Goal: Task Accomplishment & Management: Complete application form

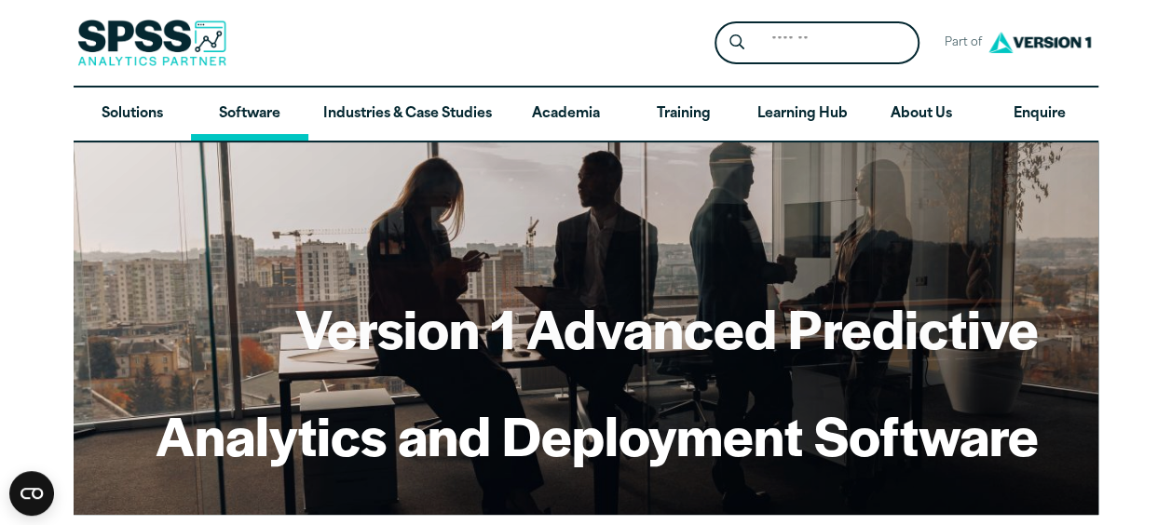
click at [250, 121] on link "Software" at bounding box center [249, 115] width 117 height 54
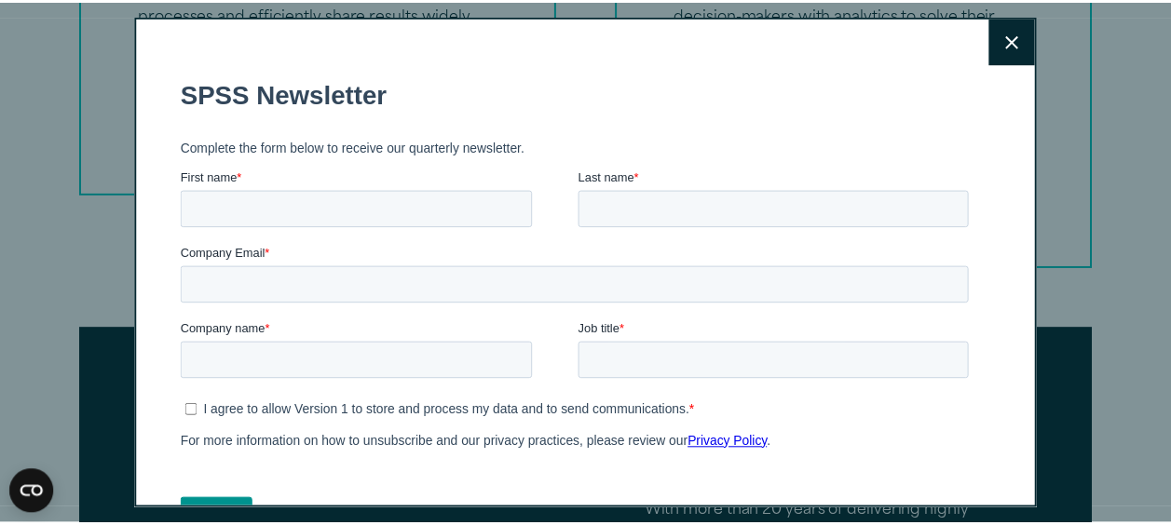
scroll to position [2794, 0]
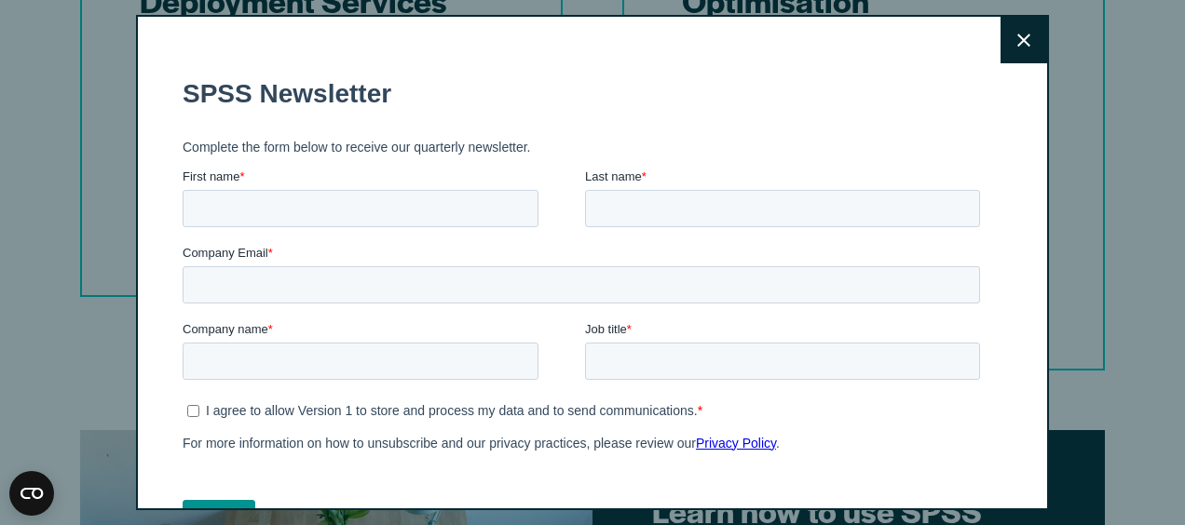
click at [1013, 45] on button "Close" at bounding box center [1023, 40] width 47 height 47
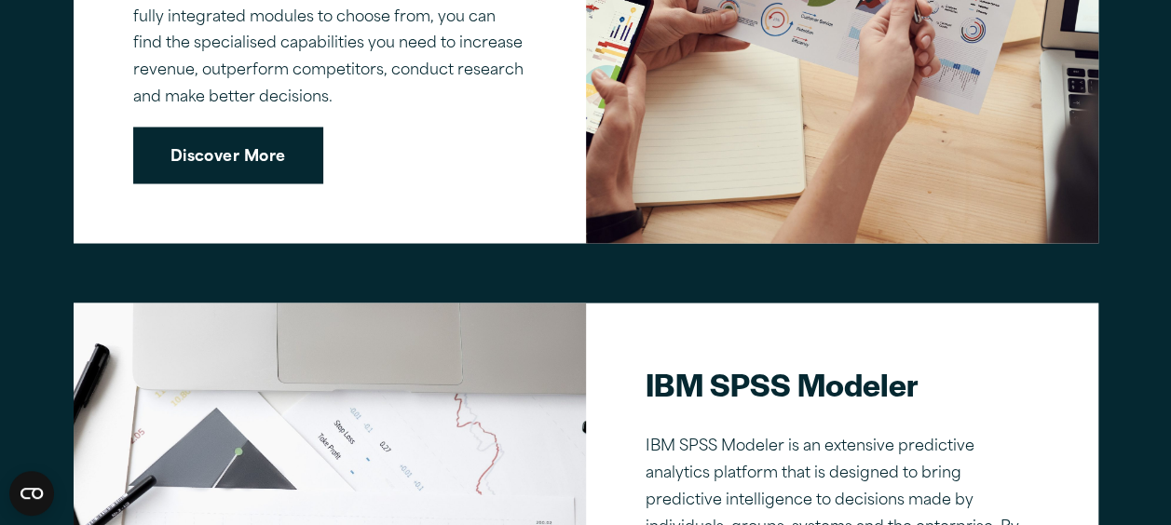
scroll to position [1490, 0]
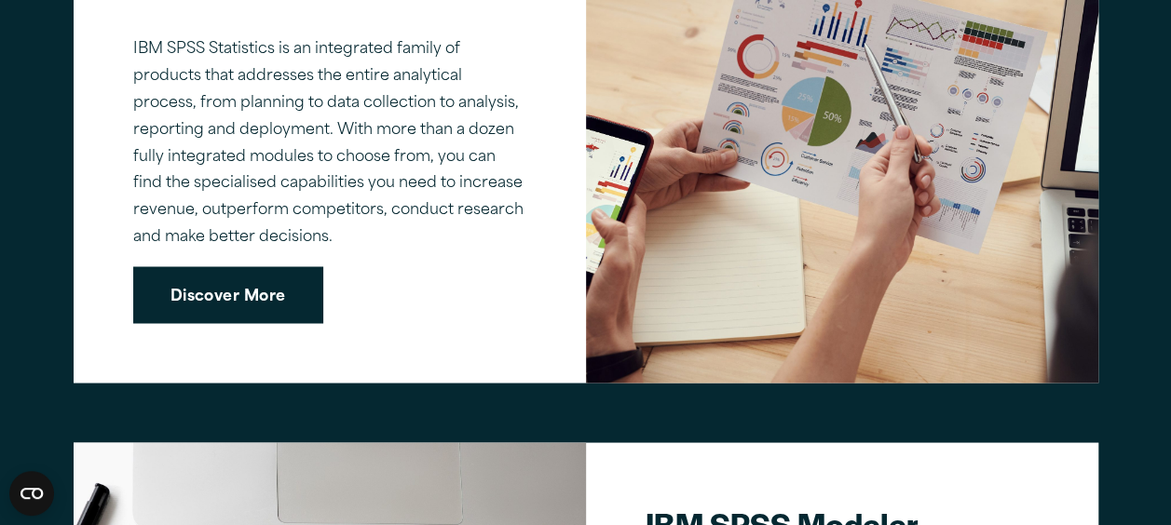
click at [214, 299] on link "Discover More" at bounding box center [228, 295] width 190 height 58
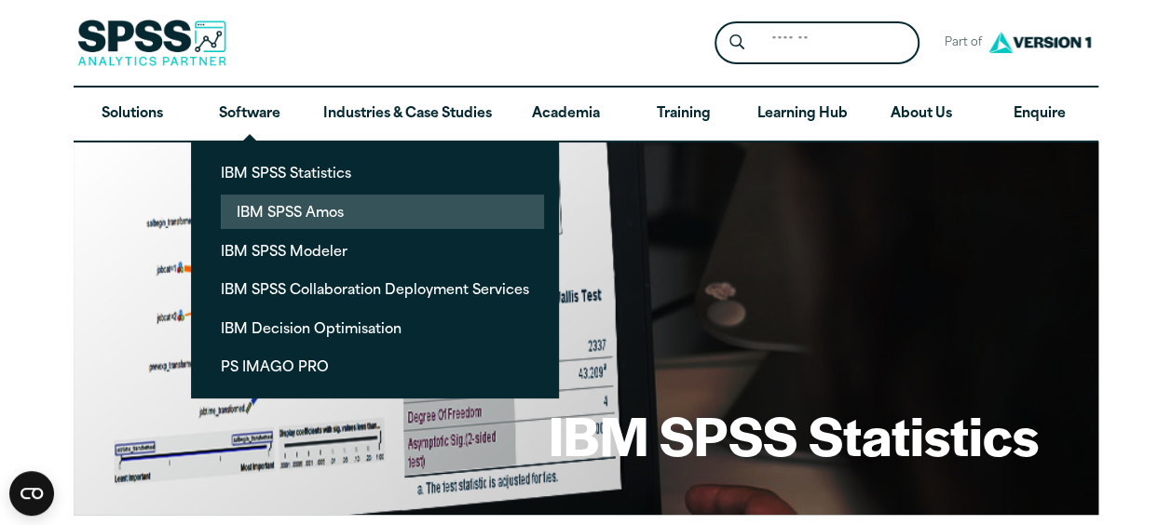
click at [307, 208] on link "IBM SPSS Amos" at bounding box center [383, 212] width 322 height 34
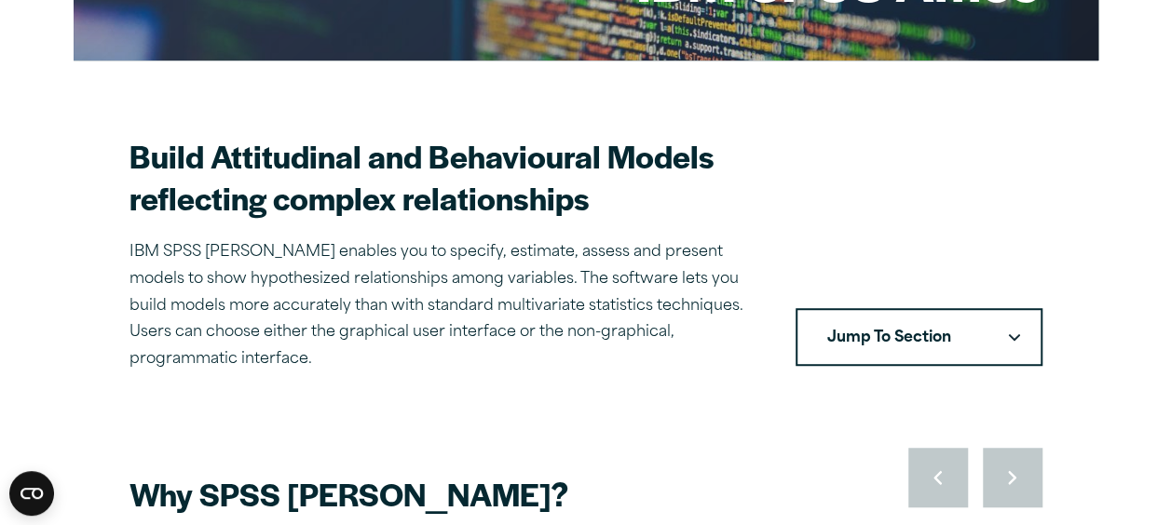
scroll to position [559, 0]
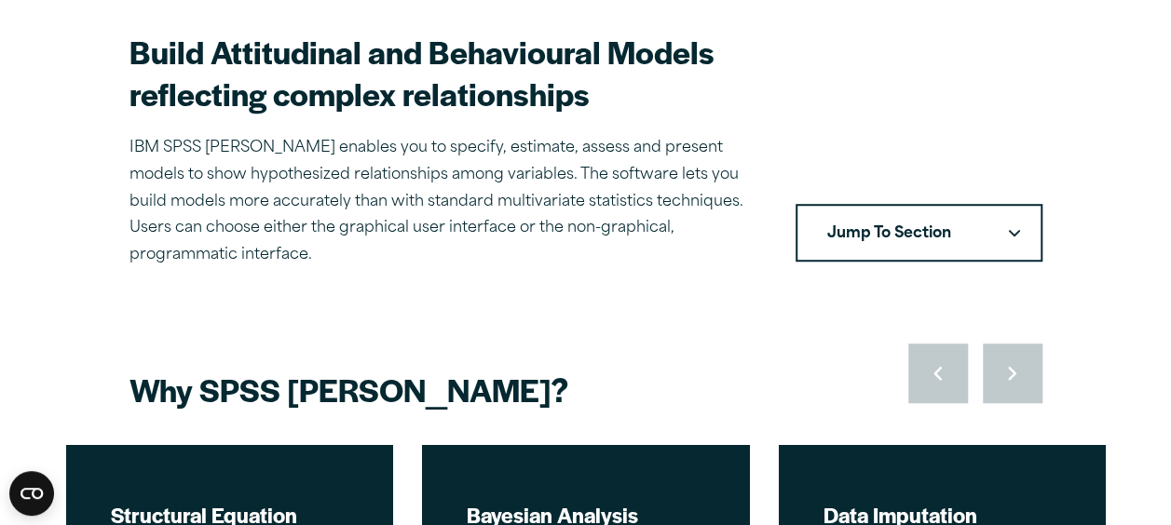
click at [898, 221] on button "Jump To Section" at bounding box center [918, 233] width 247 height 58
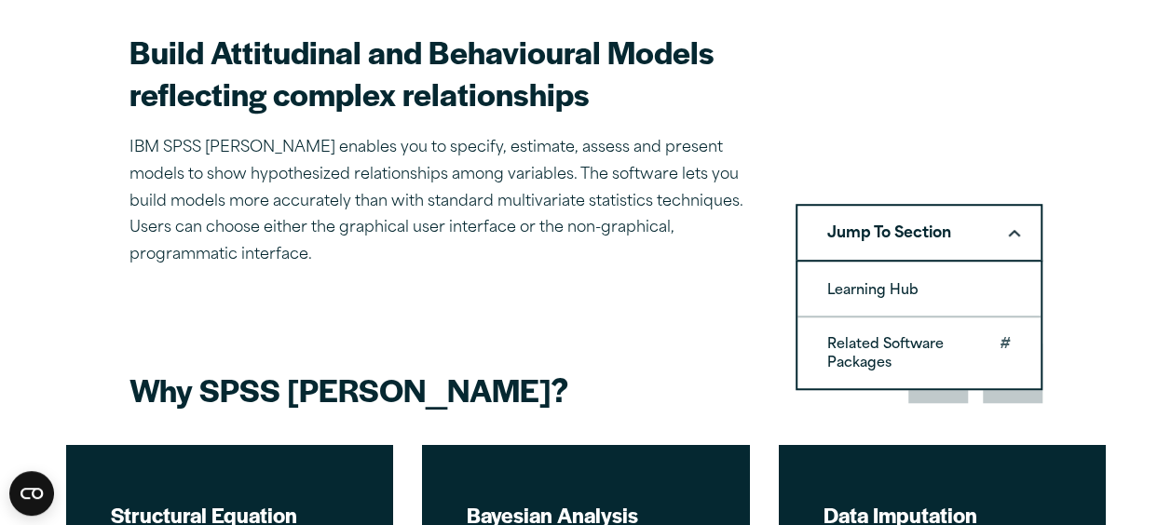
click at [911, 334] on link "Related Software Packages" at bounding box center [918, 353] width 243 height 71
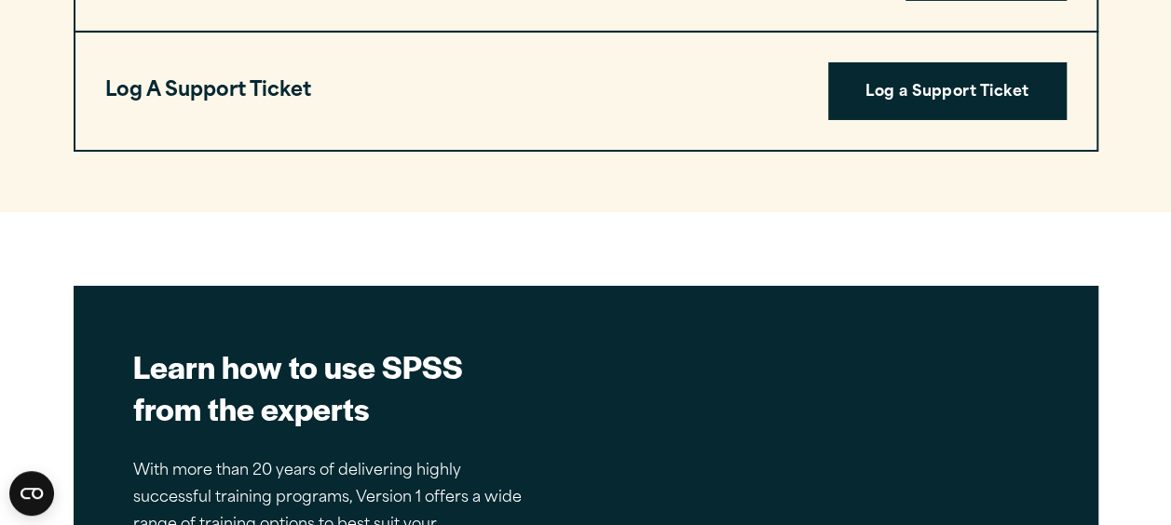
scroll to position [4067, 0]
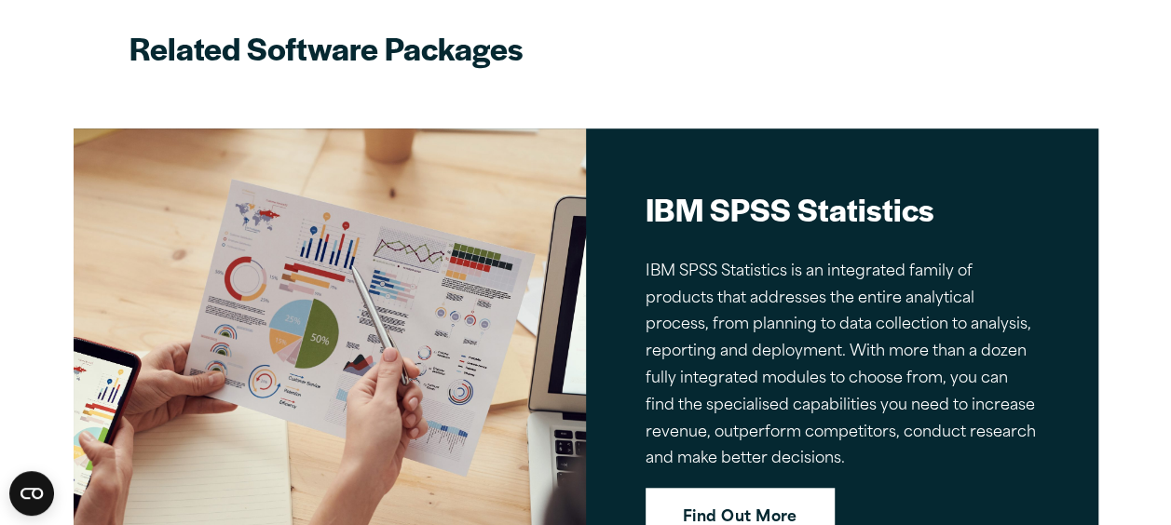
click at [748, 488] on link "Find Out More" at bounding box center [739, 517] width 189 height 58
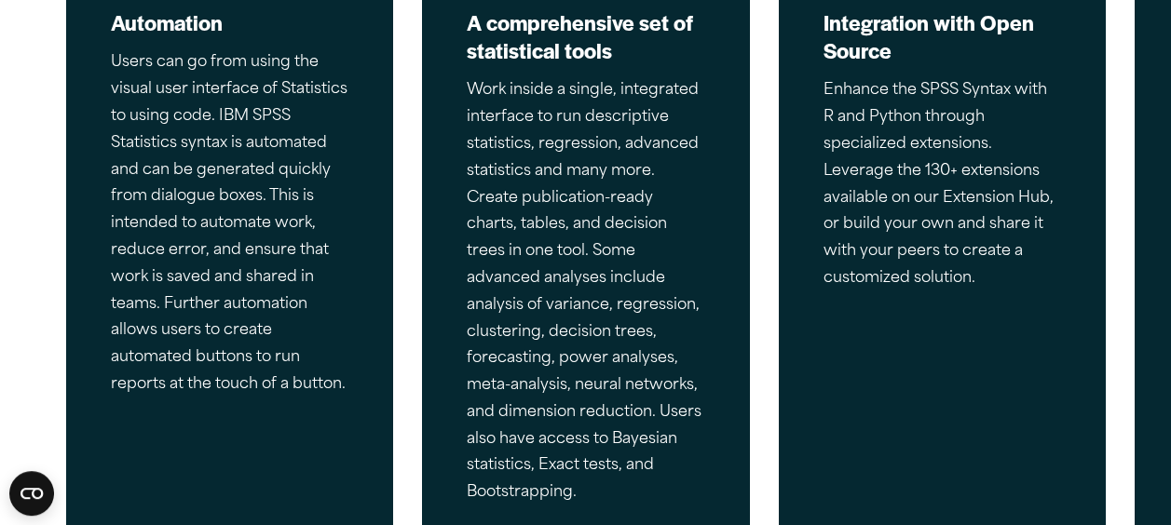
scroll to position [931, 0]
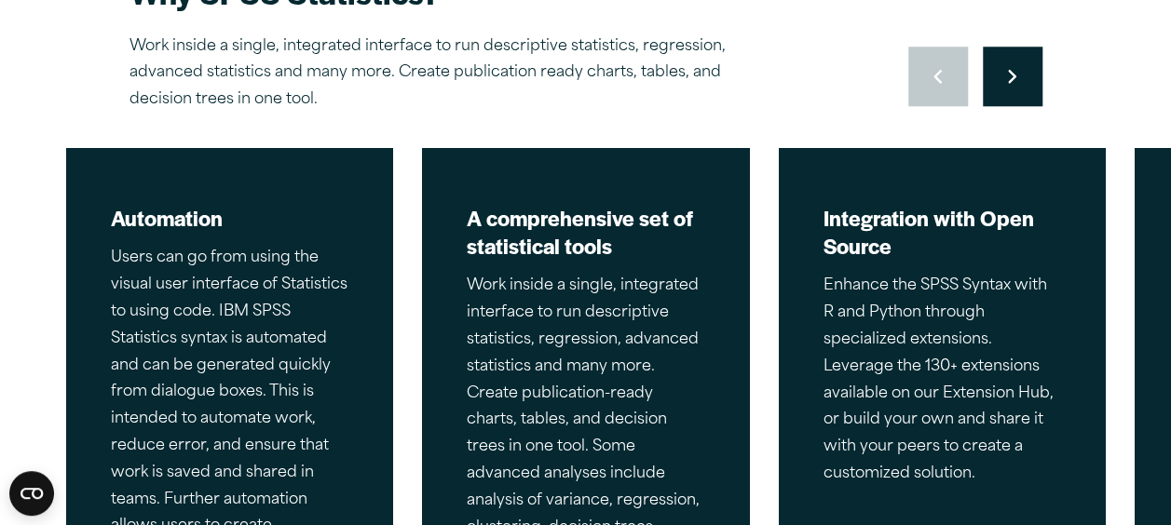
click at [1025, 88] on button "Move to next slide" at bounding box center [1012, 77] width 60 height 60
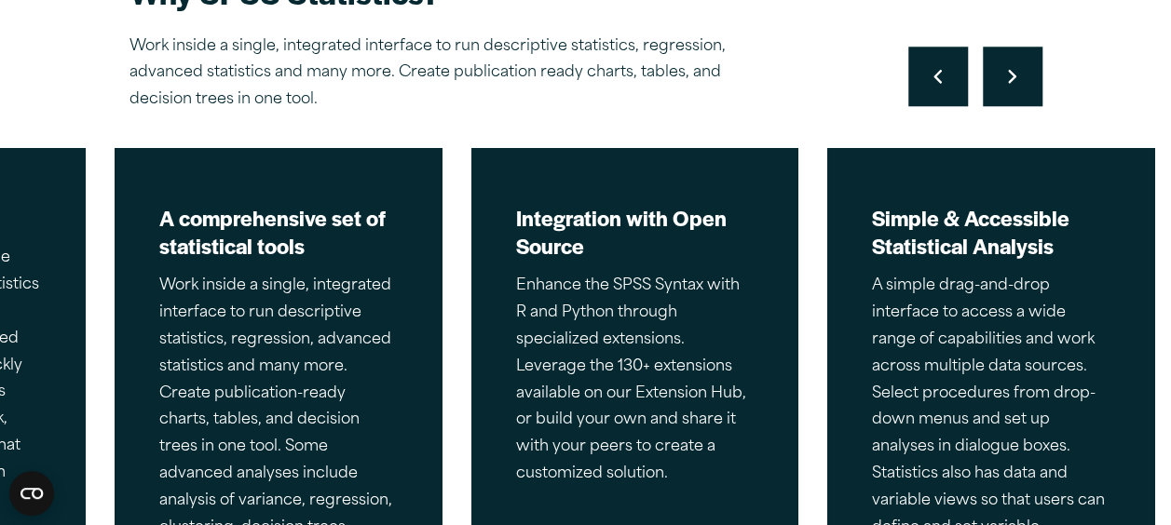
click at [1024, 88] on button "Move to next slide" at bounding box center [1012, 77] width 60 height 60
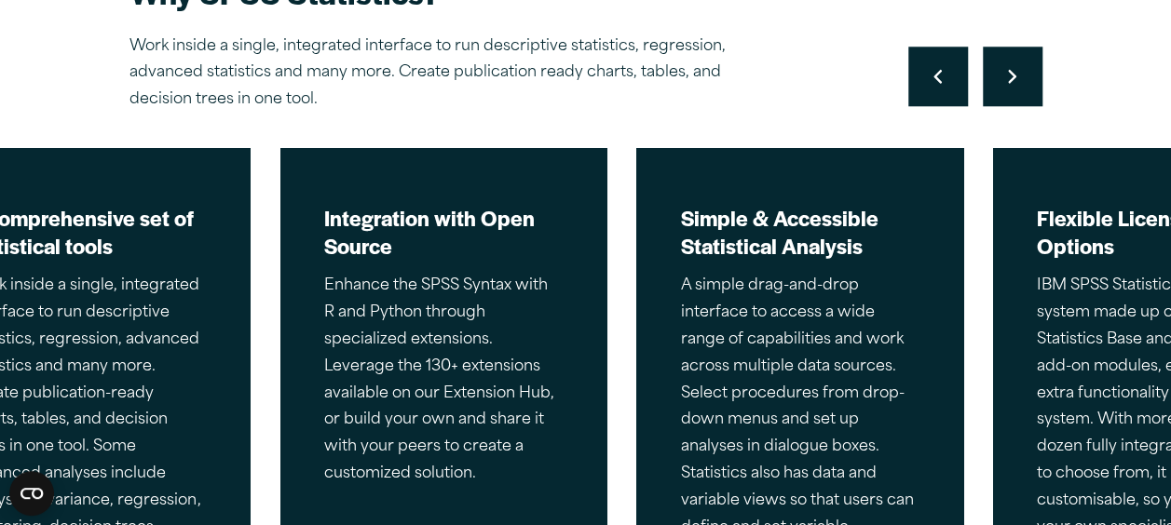
click at [1024, 88] on button "Move to next slide" at bounding box center [1012, 77] width 60 height 60
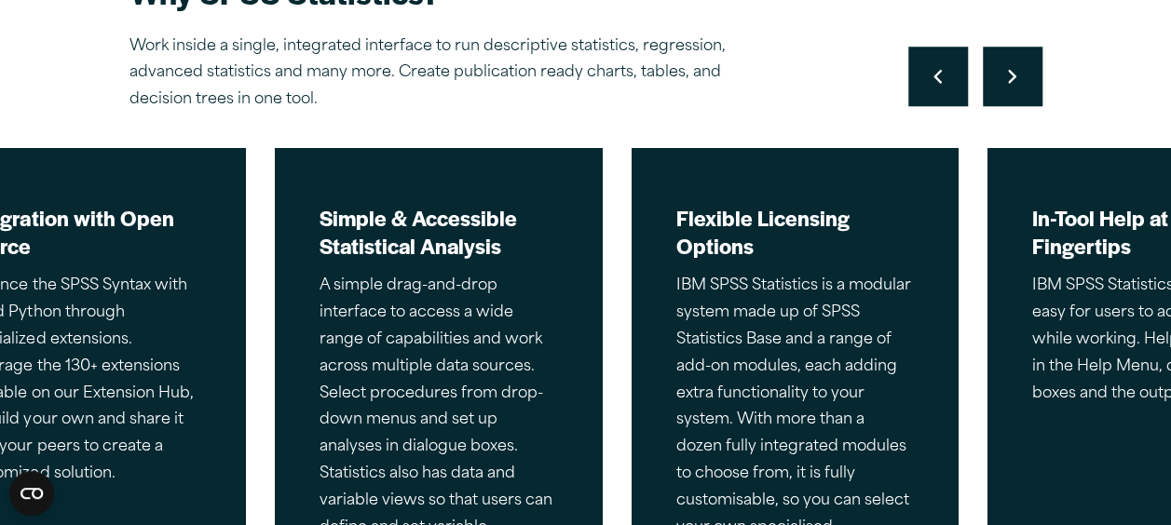
click at [1024, 88] on button "Move to next slide" at bounding box center [1012, 77] width 60 height 60
click at [1024, 88] on div "Move to previous slide Move to next slide" at bounding box center [975, 77] width 134 height 60
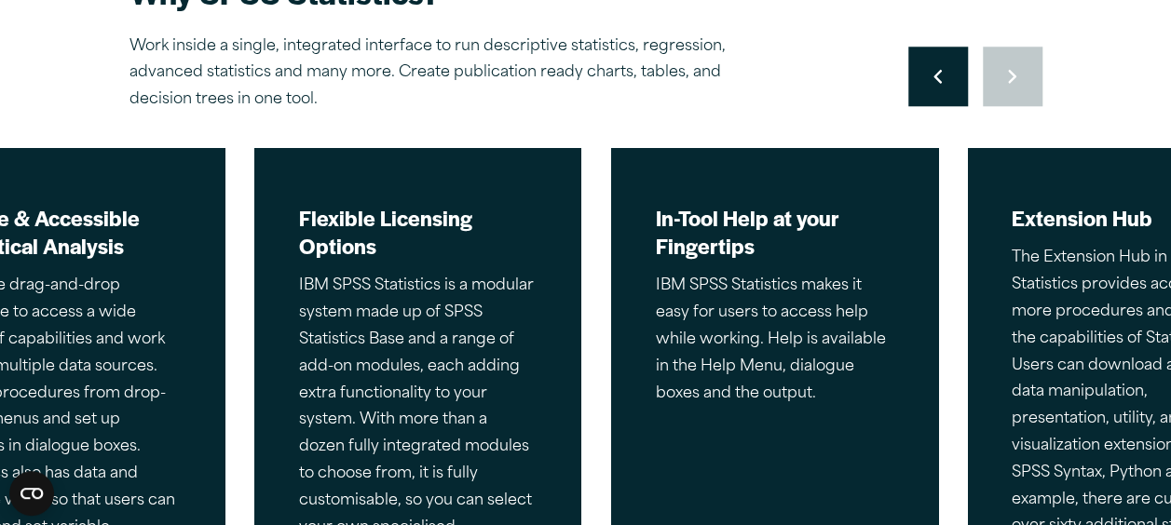
click at [1024, 88] on div "Move to previous slide Move to next slide" at bounding box center [975, 77] width 134 height 60
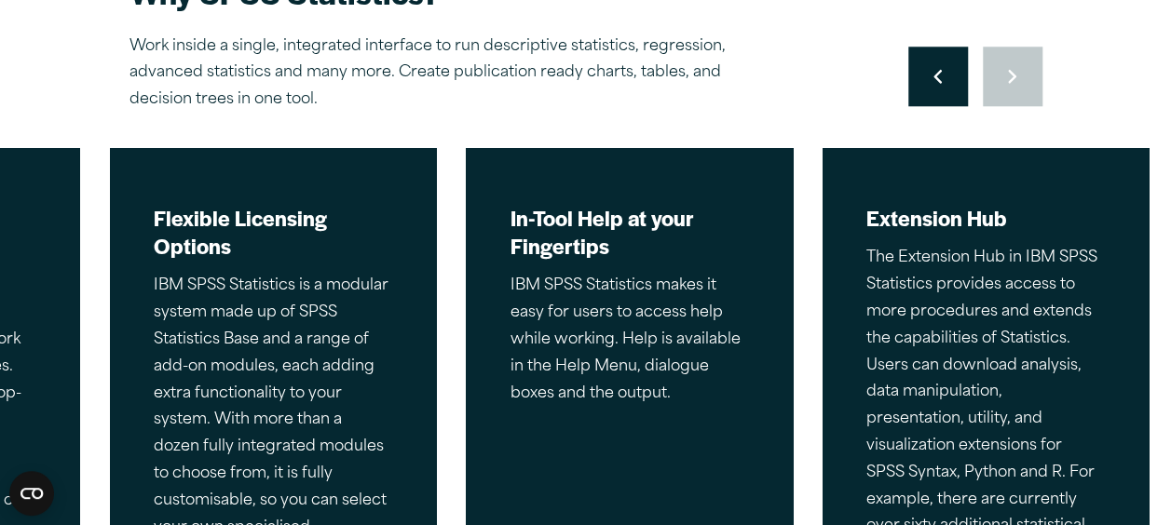
click at [1024, 88] on div "Move to previous slide Move to next slide" at bounding box center [975, 77] width 134 height 60
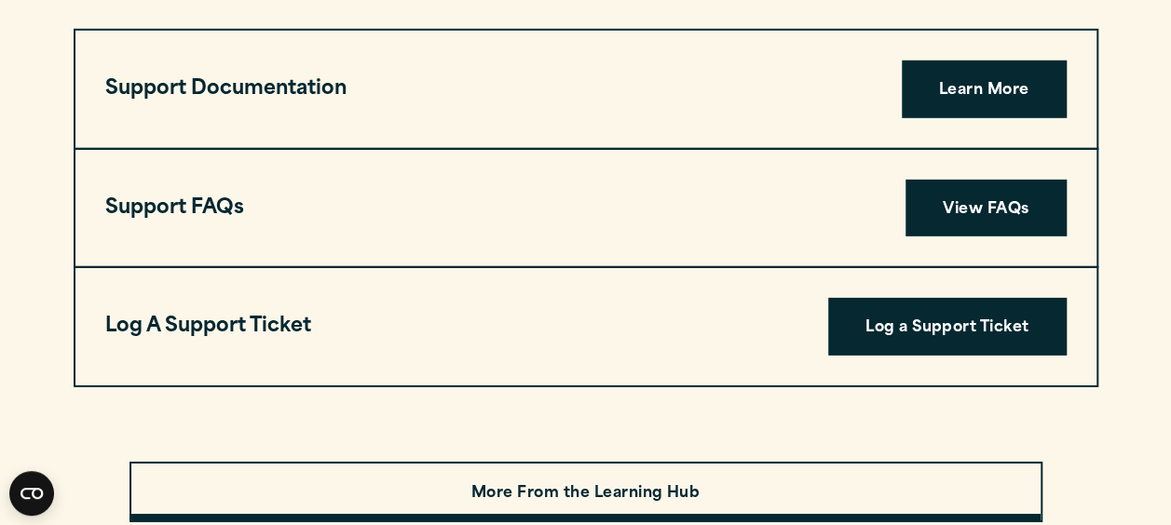
scroll to position [6705, 0]
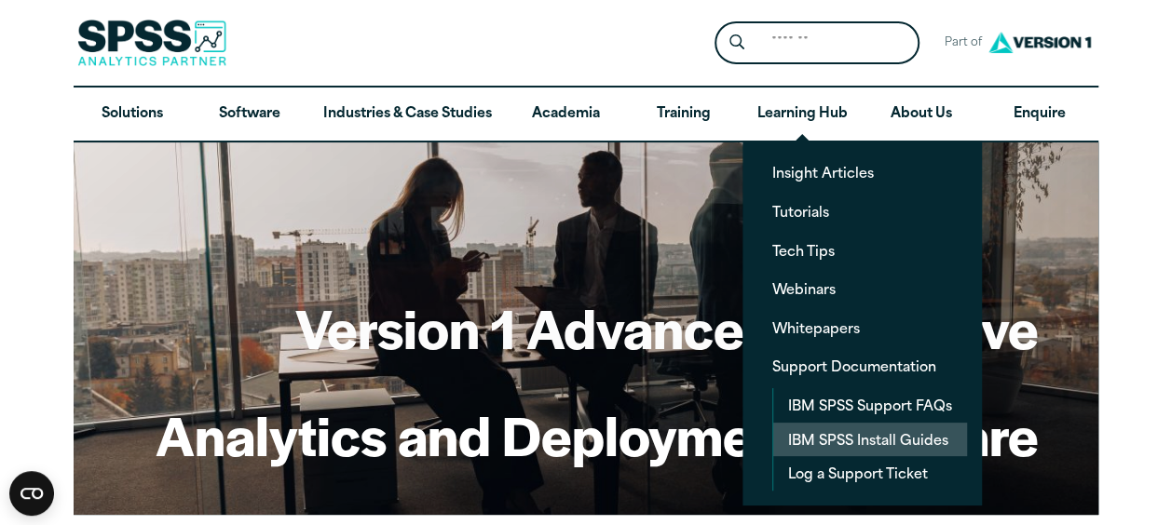
click at [860, 442] on link "IBM SPSS Install Guides" at bounding box center [870, 440] width 194 height 34
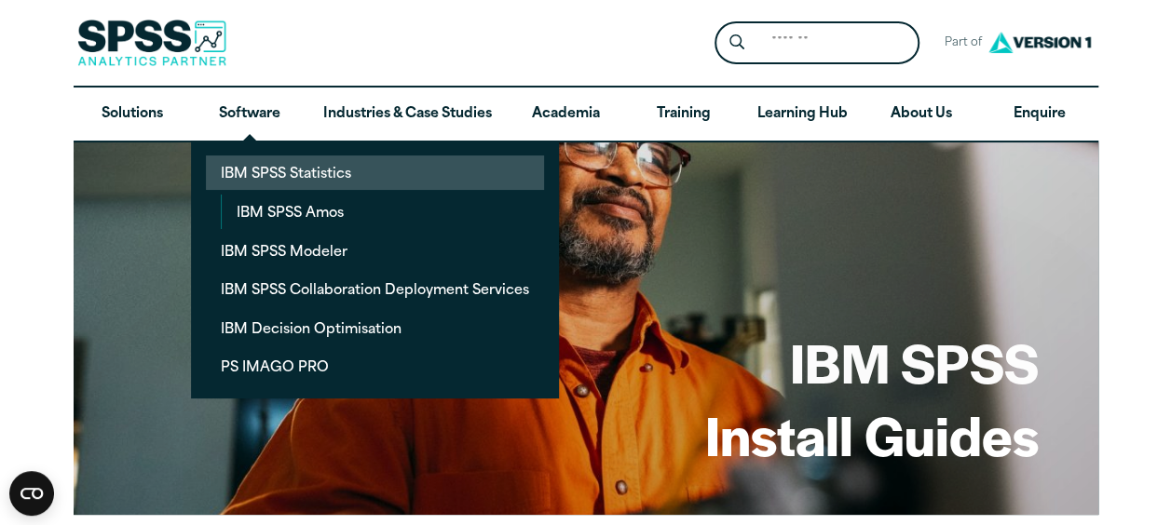
click at [275, 164] on link "IBM SPSS Statistics" at bounding box center [375, 173] width 338 height 34
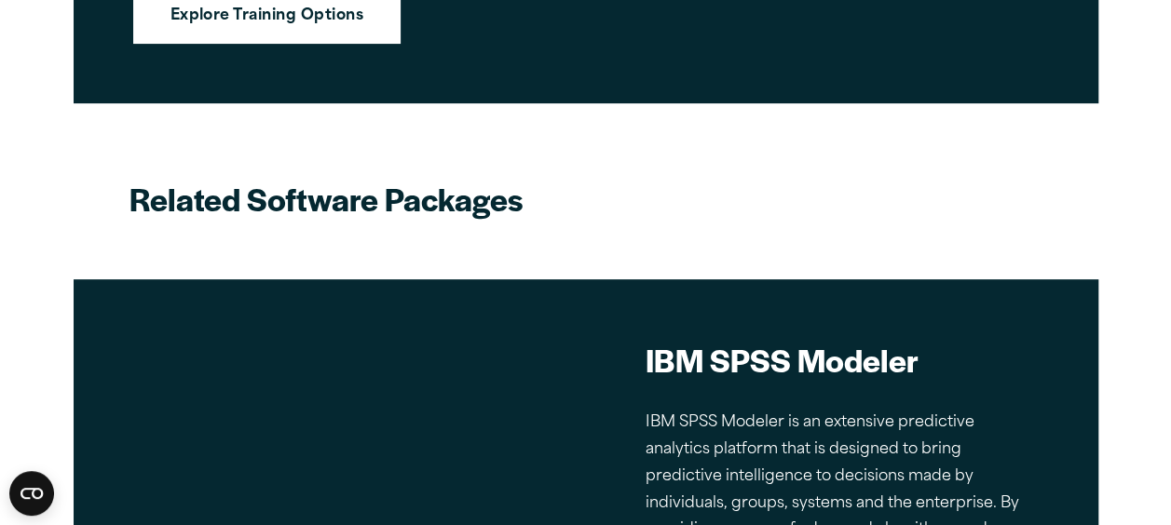
scroll to position [7645, 0]
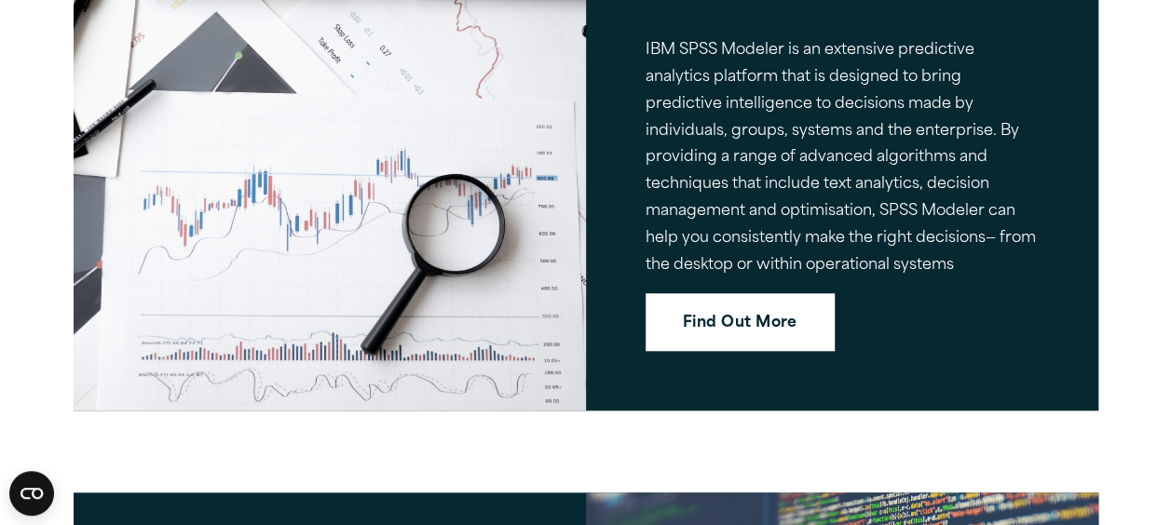
click at [723, 298] on link "Find Out More" at bounding box center [739, 322] width 189 height 58
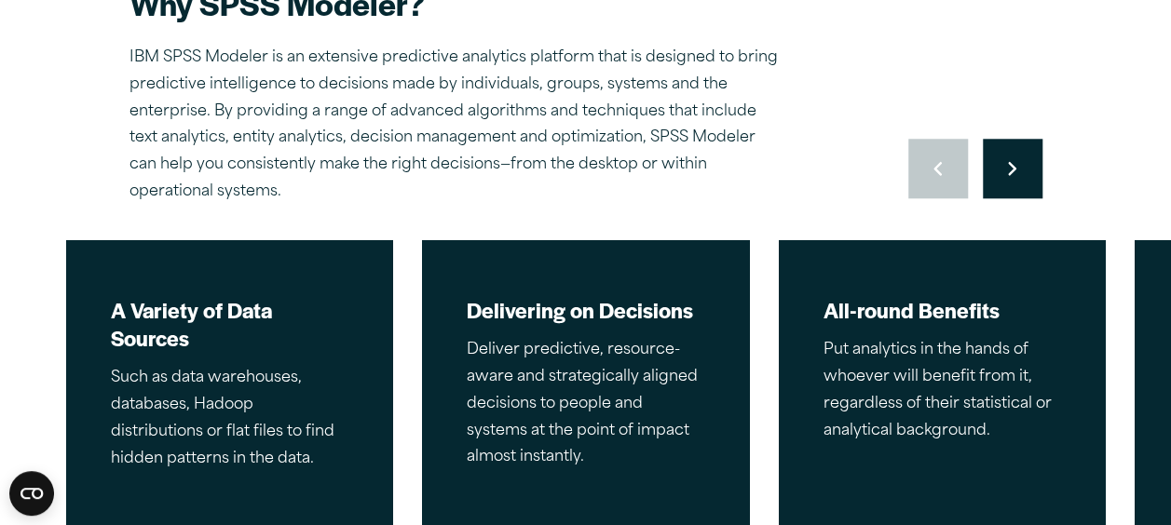
scroll to position [838, 0]
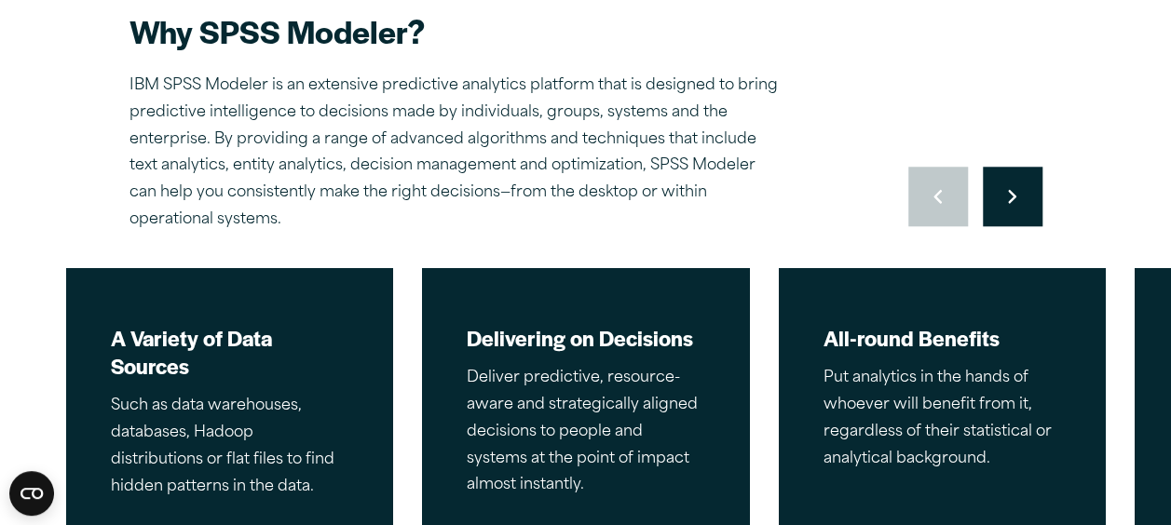
click at [995, 210] on button "Move to next slide" at bounding box center [1012, 197] width 60 height 60
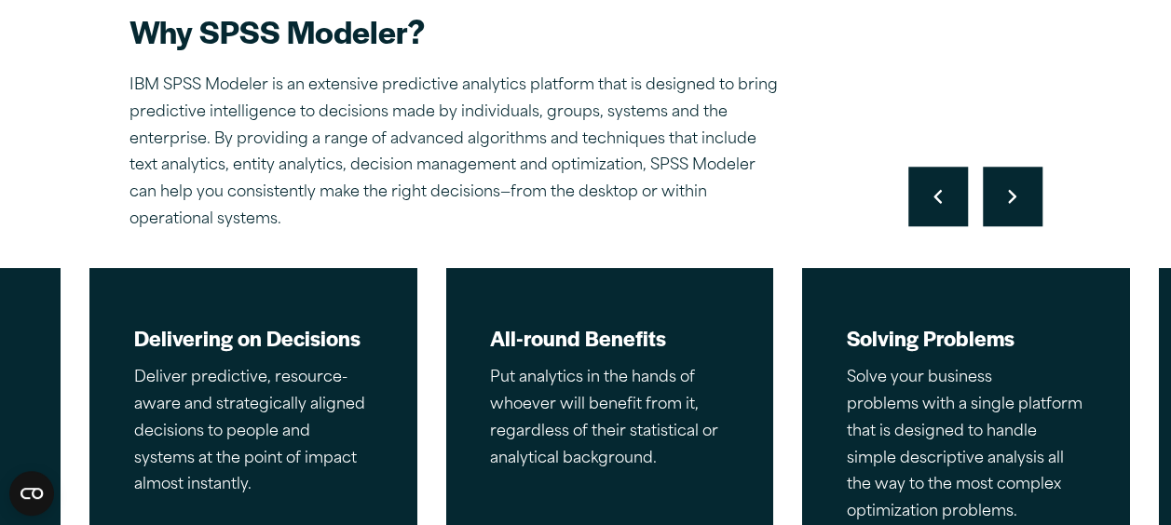
click at [995, 210] on button "Move to next slide" at bounding box center [1012, 197] width 60 height 60
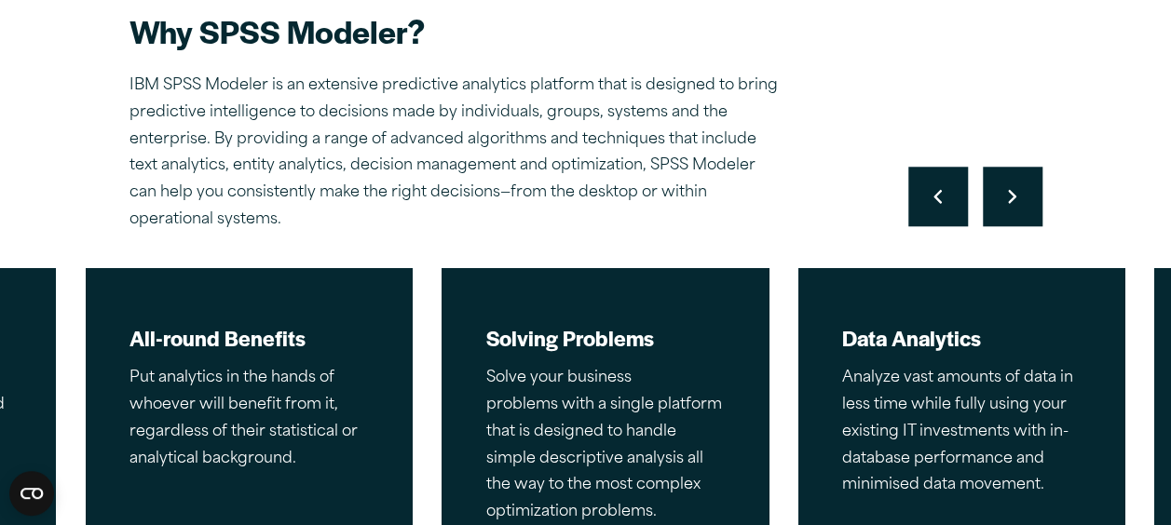
click at [995, 210] on button "Move to next slide" at bounding box center [1012, 197] width 60 height 60
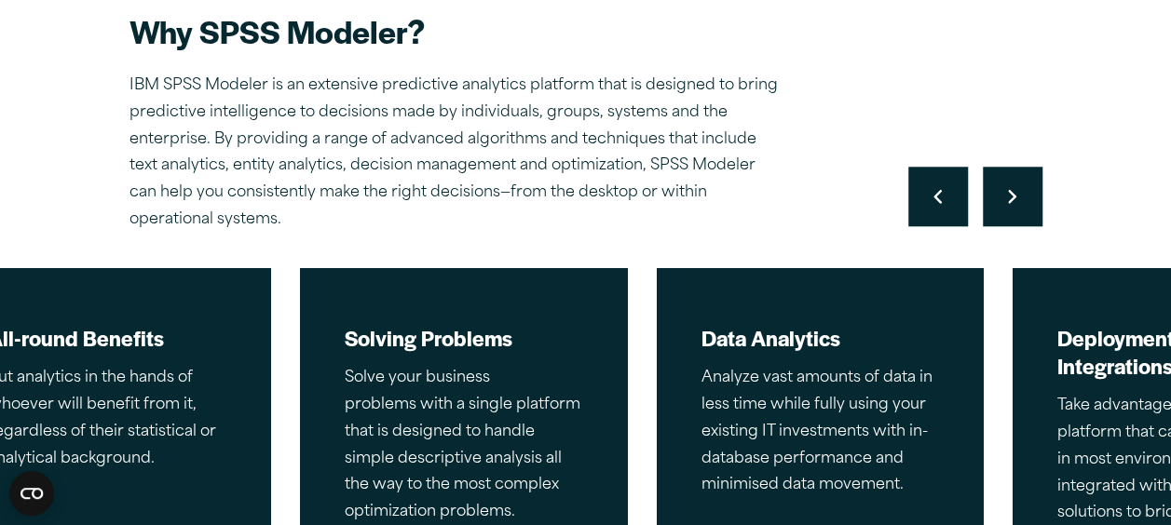
click at [995, 210] on button "Move to next slide" at bounding box center [1012, 197] width 60 height 60
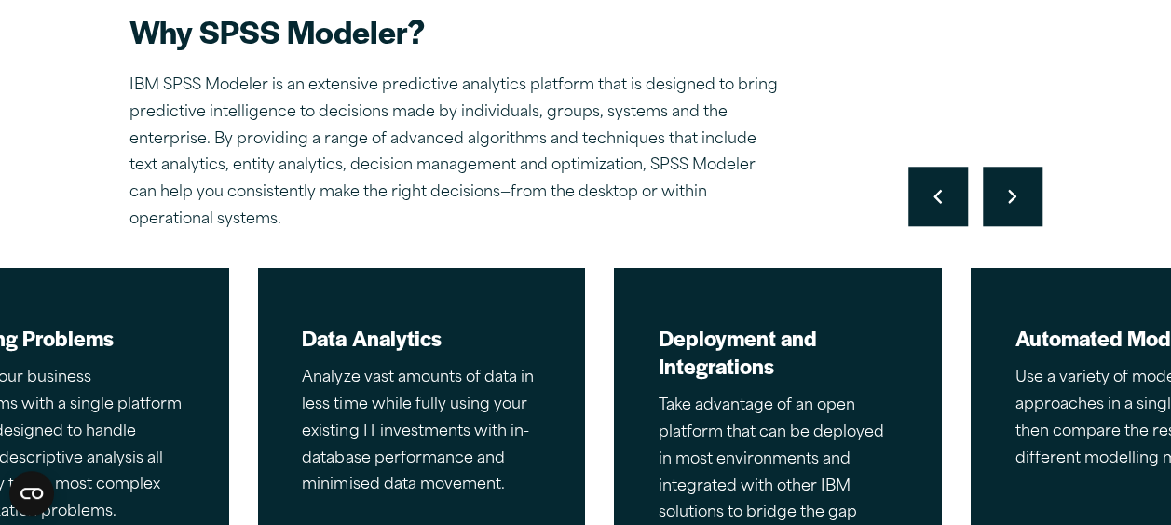
click at [995, 210] on button "Move to next slide" at bounding box center [1012, 197] width 60 height 60
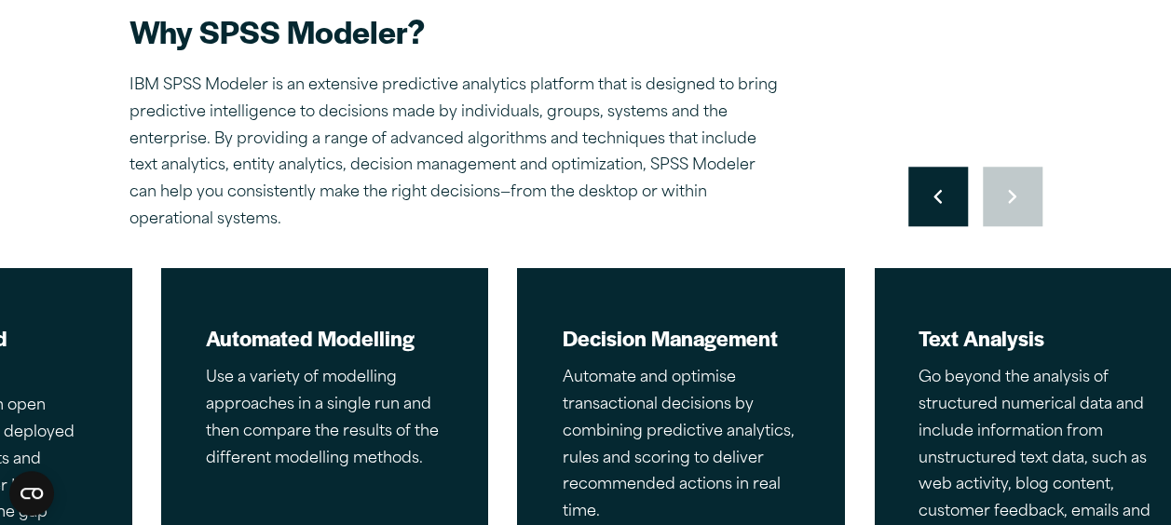
click at [995, 210] on div "Move to previous slide Move to next slide" at bounding box center [975, 197] width 134 height 60
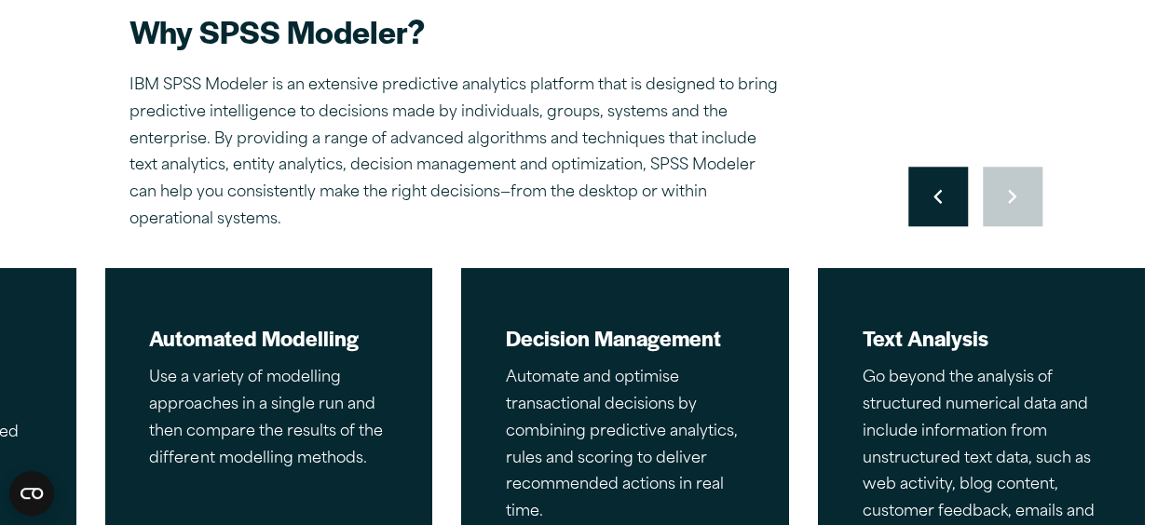
click at [995, 210] on div "Move to previous slide Move to next slide" at bounding box center [975, 197] width 134 height 60
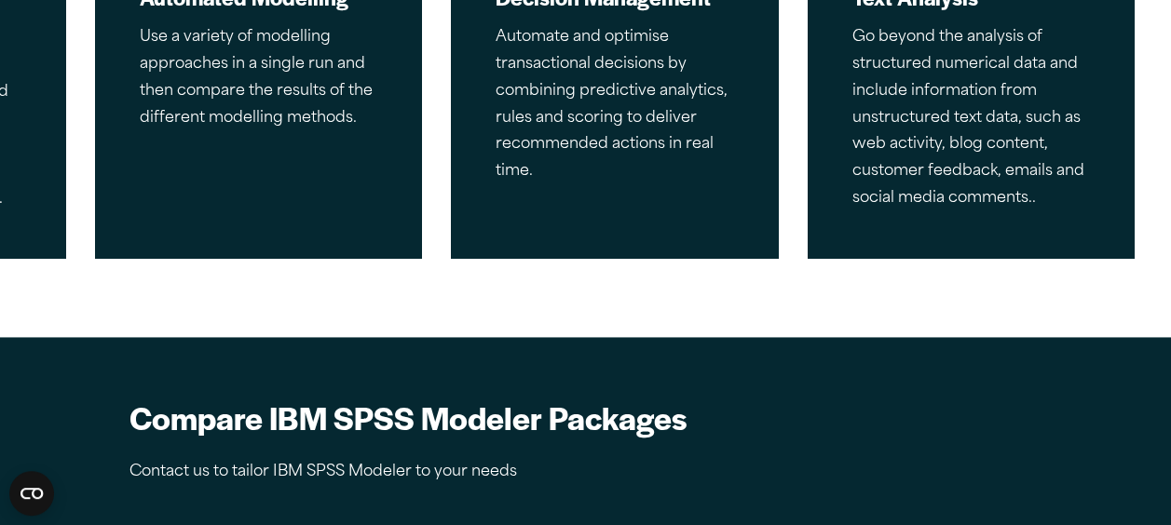
scroll to position [0, 0]
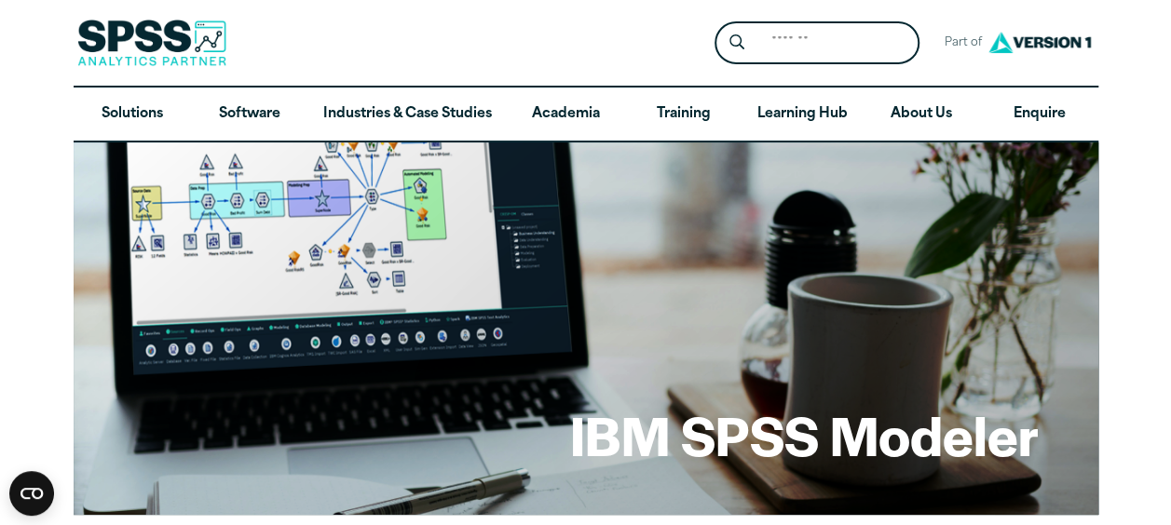
click at [759, 47] on label "Search for:" at bounding box center [835, 43] width 160 height 36
click at [759, 47] on input "Search for:" at bounding box center [837, 43] width 156 height 36
type input "**********"
click at [719, 26] on button "Submit Site Search" at bounding box center [736, 43] width 34 height 34
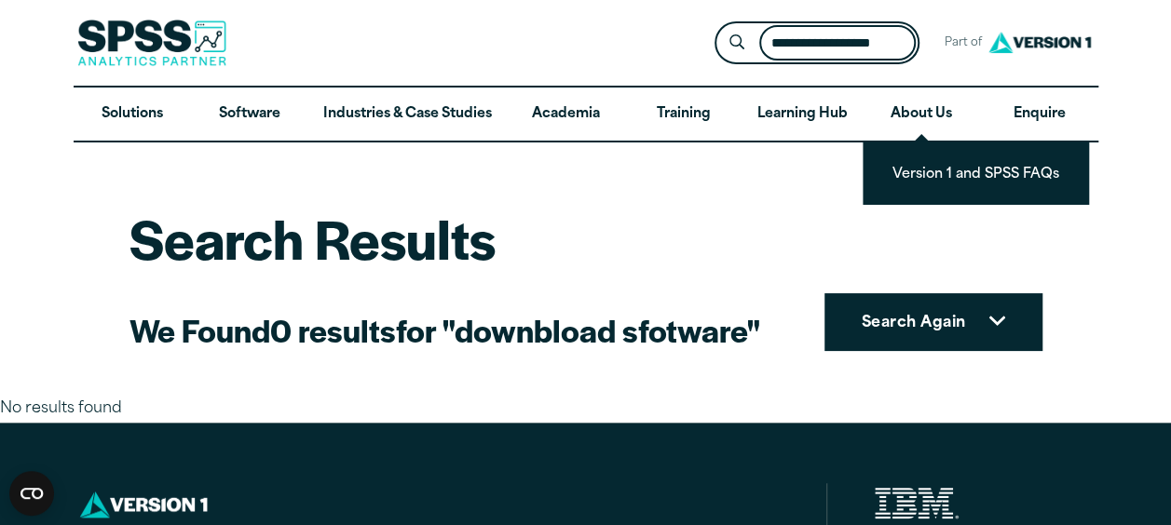
click at [859, 34] on input "**********" at bounding box center [837, 43] width 156 height 36
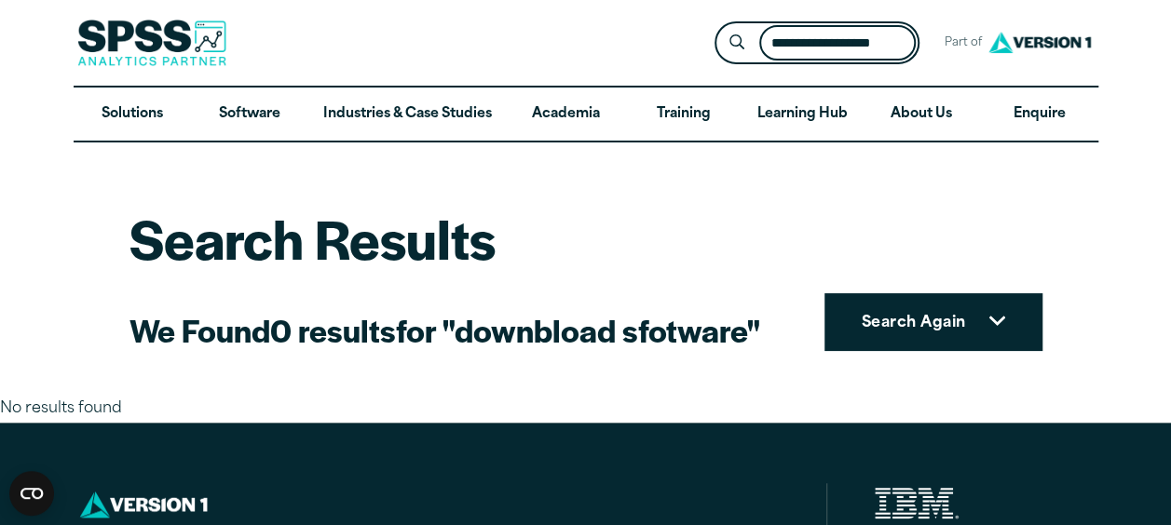
click at [894, 43] on input "**********" at bounding box center [837, 43] width 156 height 36
type input "**********"
click at [719, 26] on button "Submit Site Search" at bounding box center [736, 43] width 34 height 34
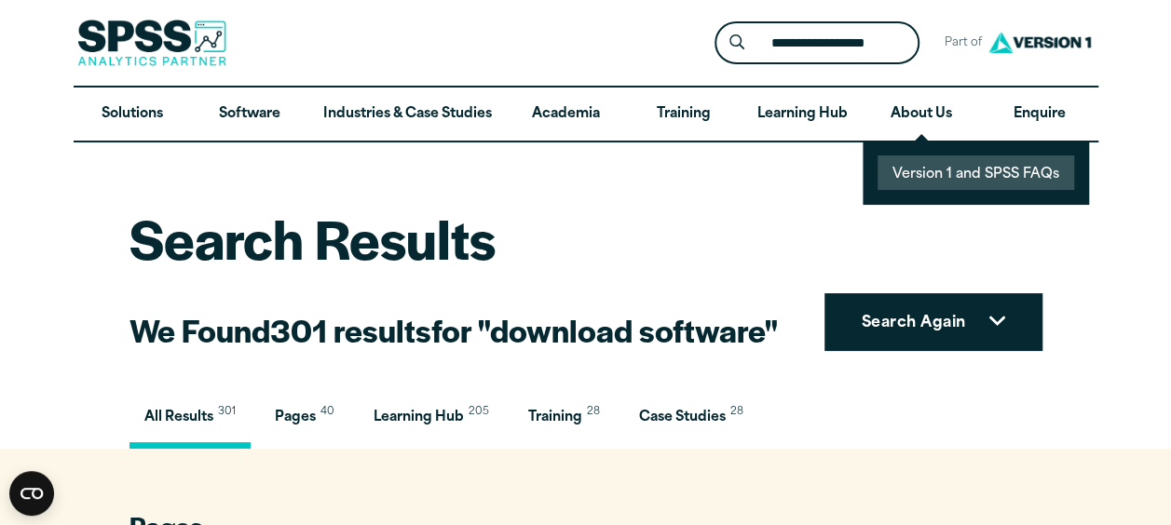
click at [916, 170] on link "Version 1 and SPSS FAQs" at bounding box center [975, 173] width 196 height 34
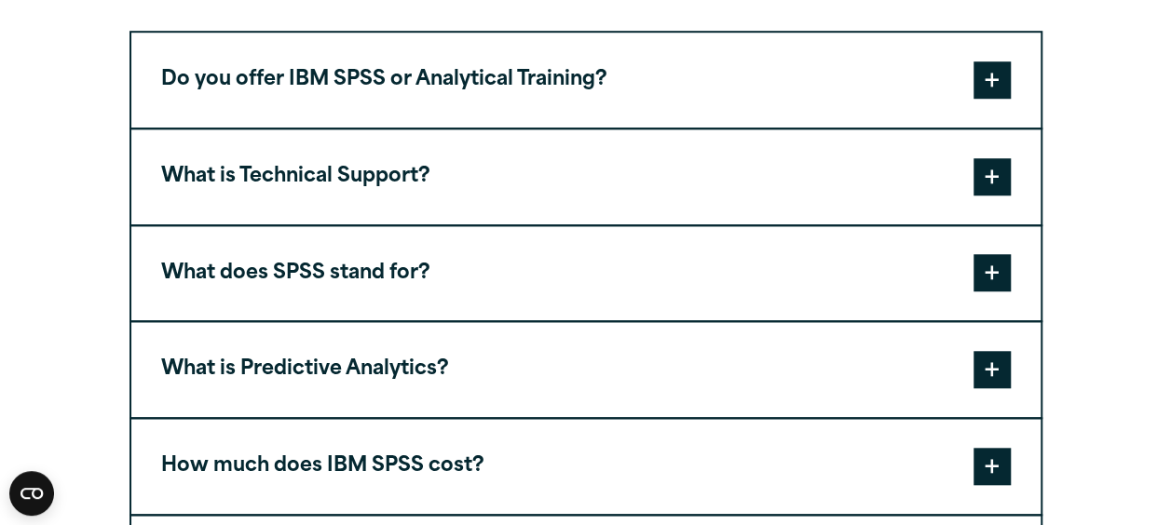
click at [989, 80] on span at bounding box center [991, 79] width 37 height 37
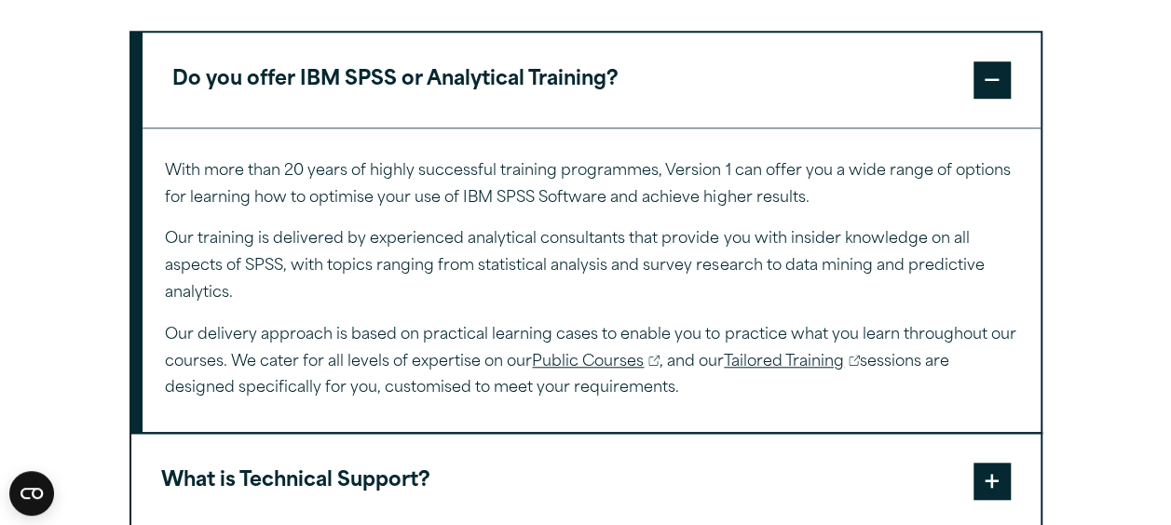
click at [989, 80] on span at bounding box center [991, 79] width 37 height 37
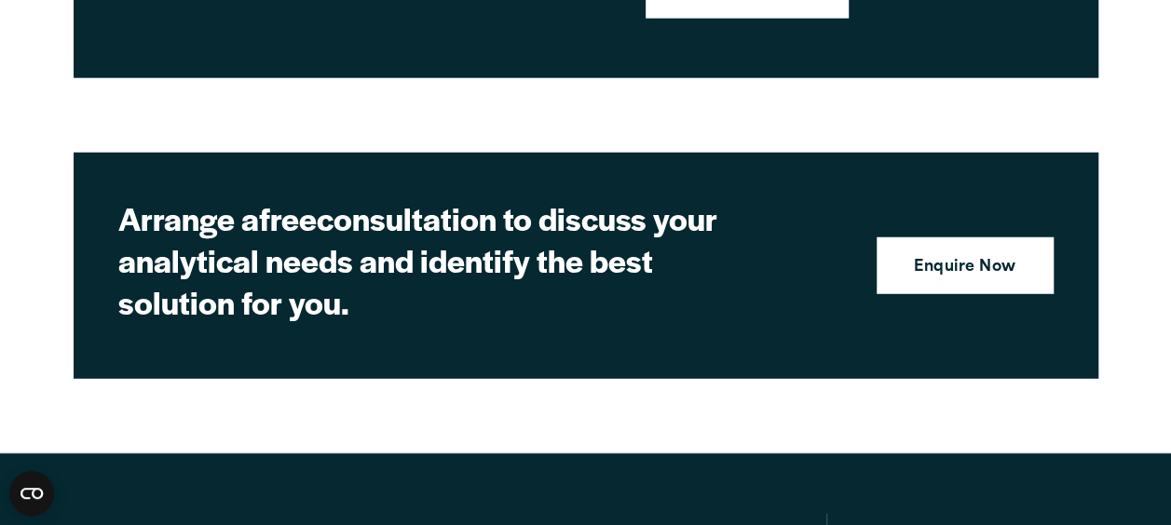
scroll to position [2302, 0]
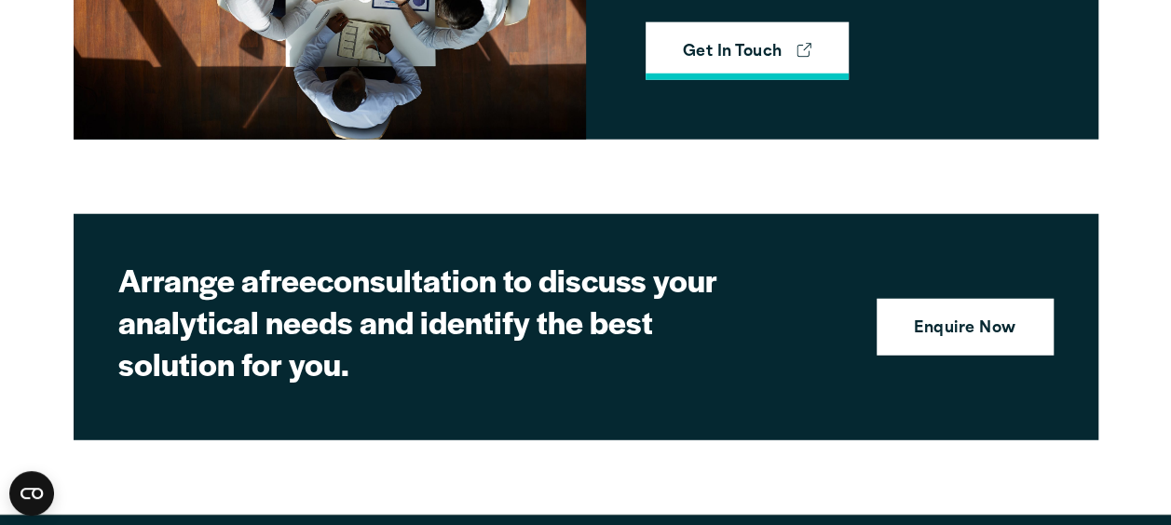
click at [777, 56] on link "Get In Touch" at bounding box center [747, 51] width 204 height 58
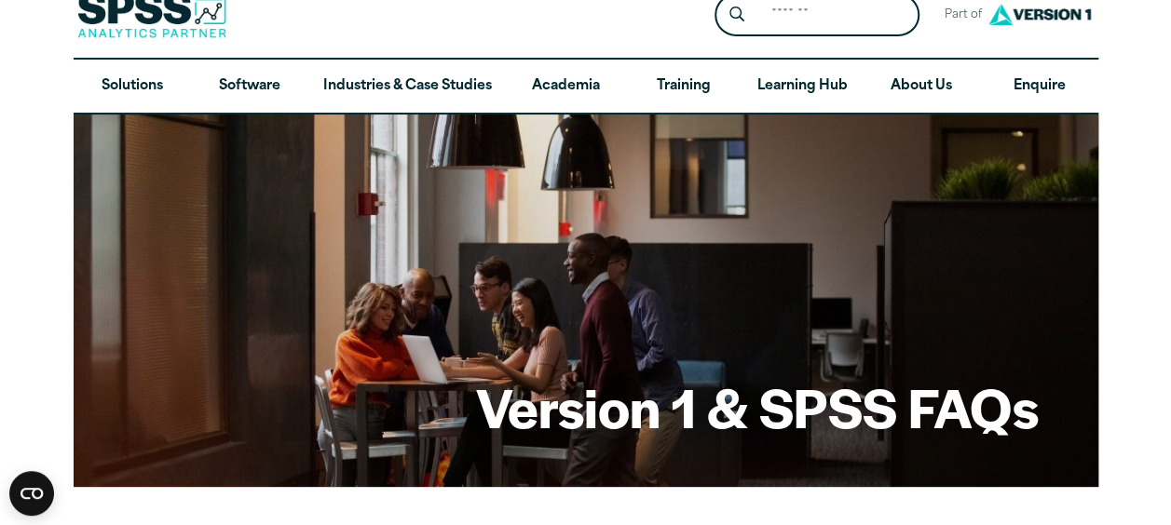
scroll to position [0, 0]
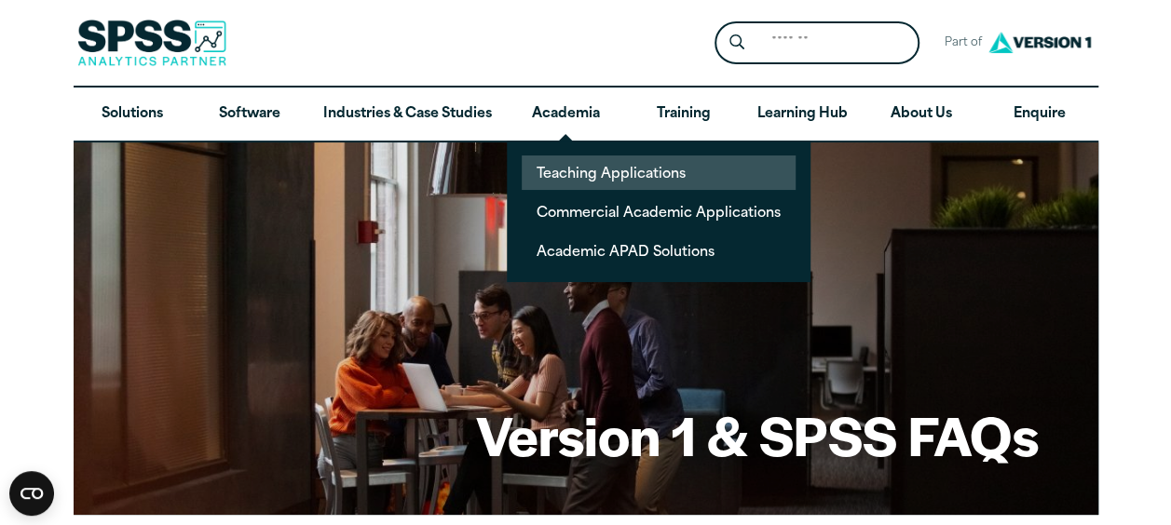
click at [599, 168] on link "Teaching Applications" at bounding box center [658, 173] width 274 height 34
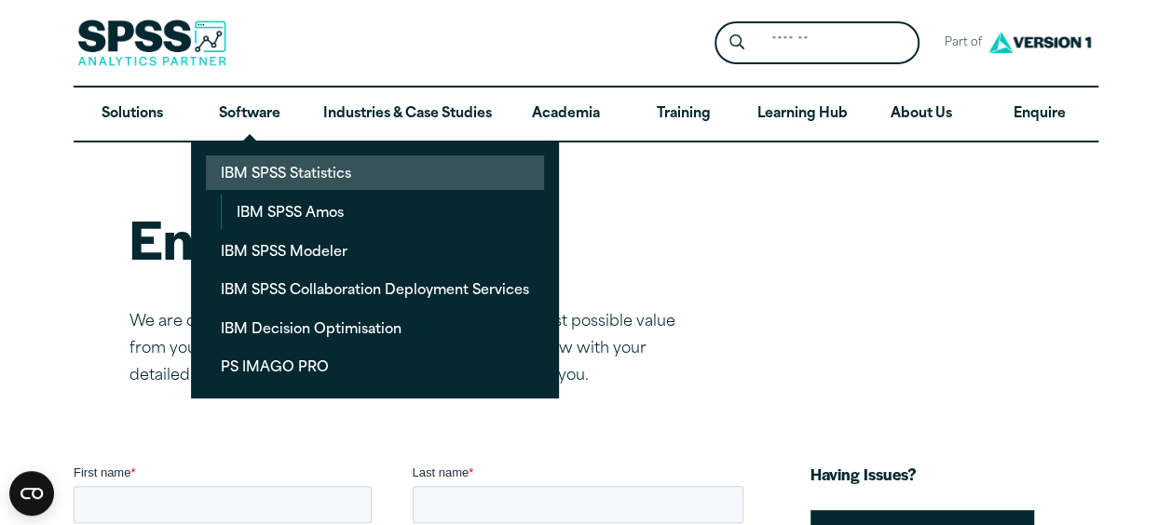
click at [253, 162] on link "IBM SPSS Statistics" at bounding box center [375, 173] width 338 height 34
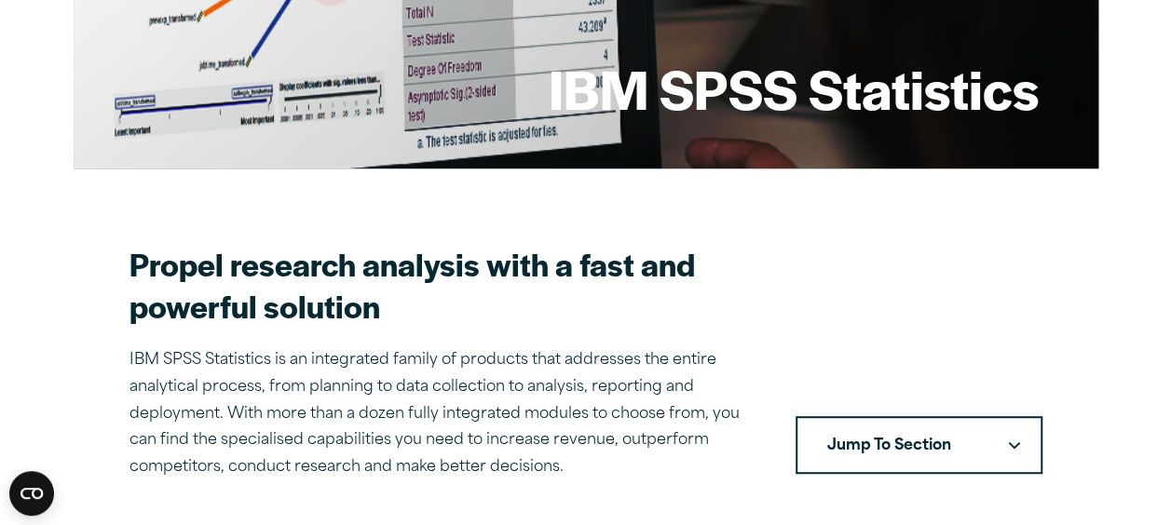
scroll to position [559, 0]
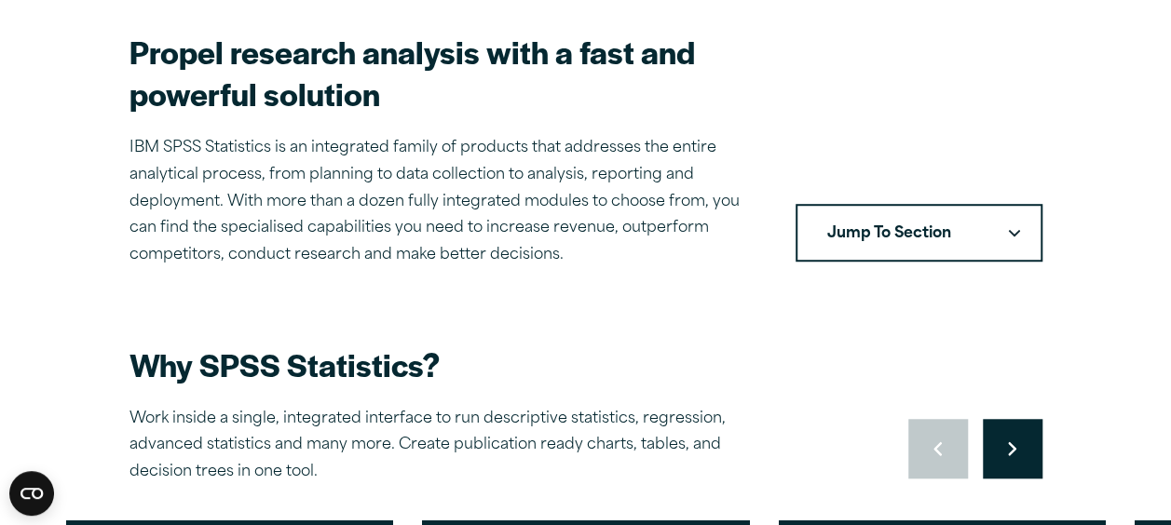
click at [888, 231] on button "Jump To Section" at bounding box center [918, 233] width 247 height 58
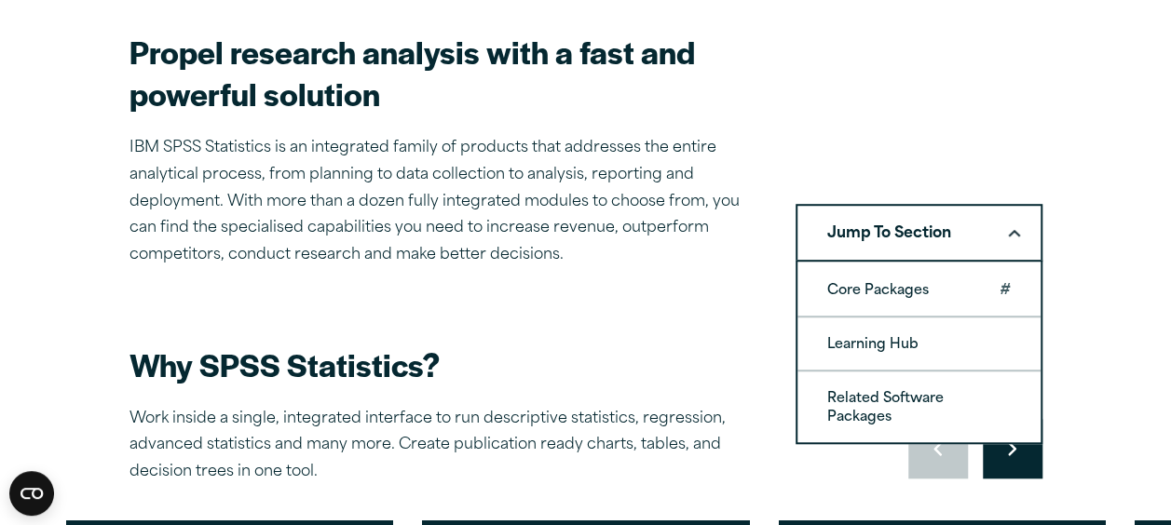
click at [901, 284] on link "Core Packages" at bounding box center [918, 290] width 243 height 52
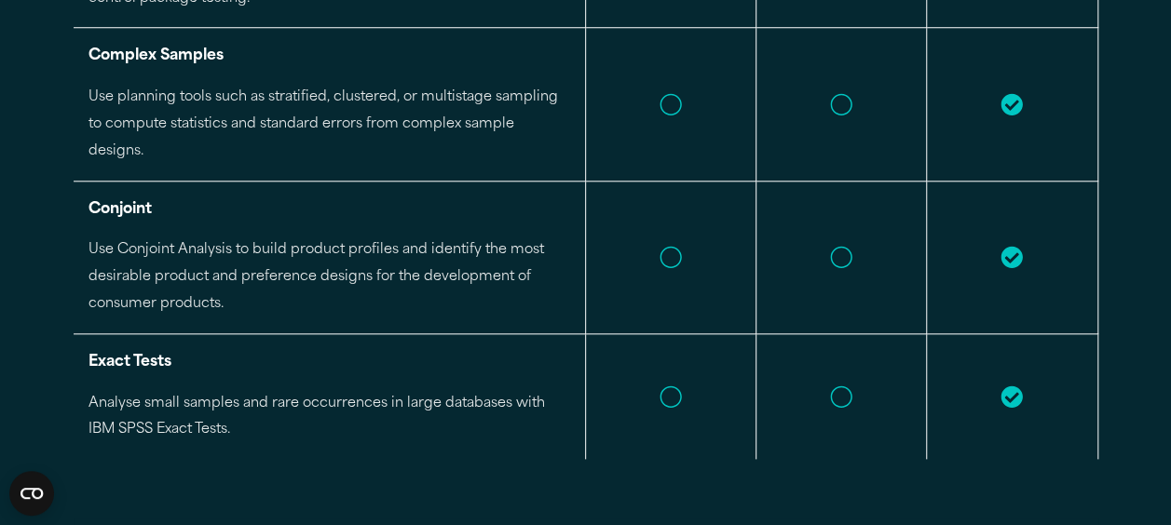
scroll to position [4570, 0]
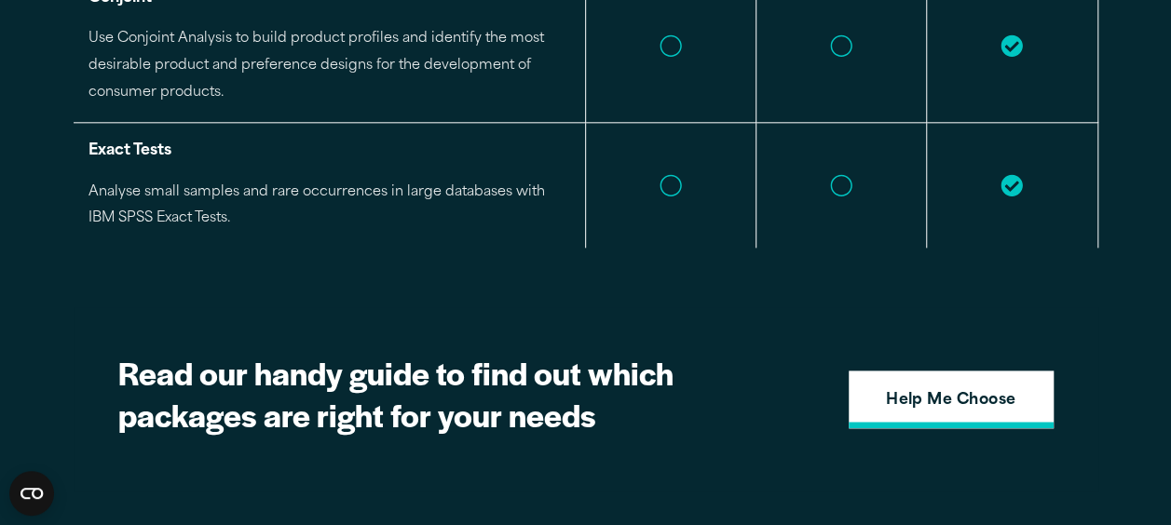
click at [912, 389] on strong "Help Me Choose" at bounding box center [951, 401] width 130 height 24
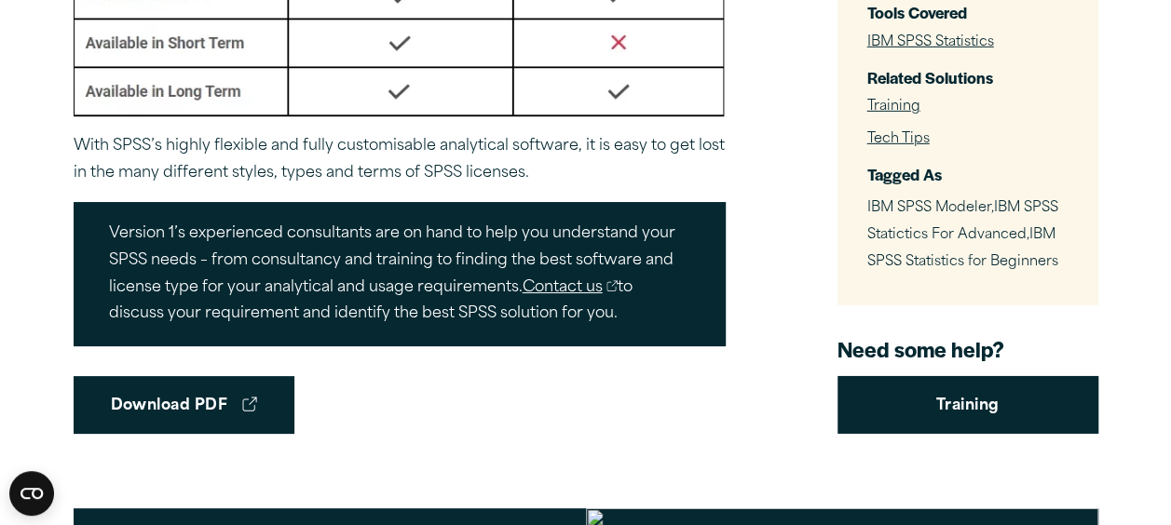
scroll to position [2794, 0]
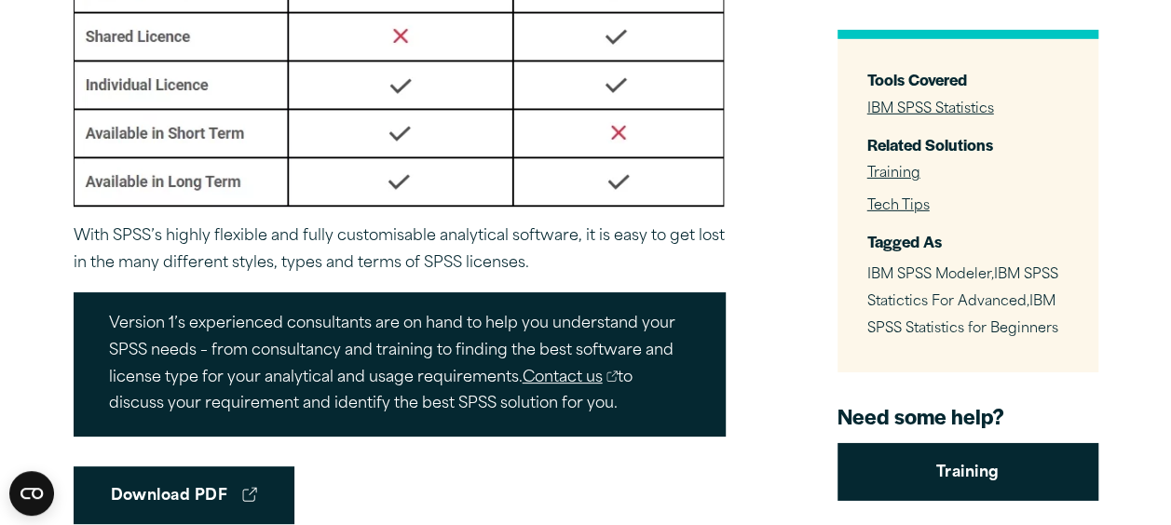
click at [920, 119] on div "Tools Covered IBM SPSS Statistics Related Solutions Training Tech Tips Tagged A…" at bounding box center [967, 201] width 261 height 342
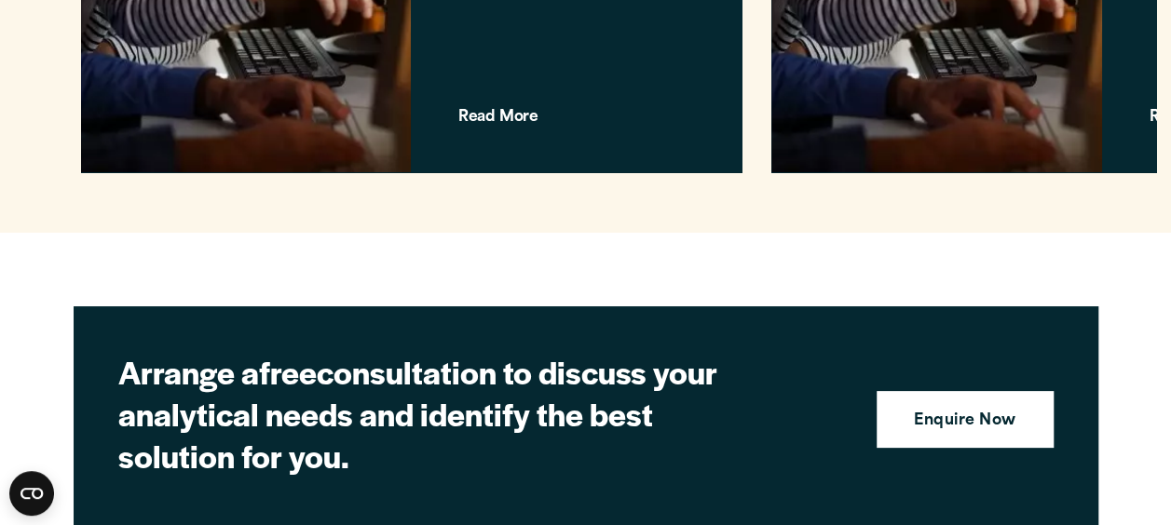
scroll to position [4376, 0]
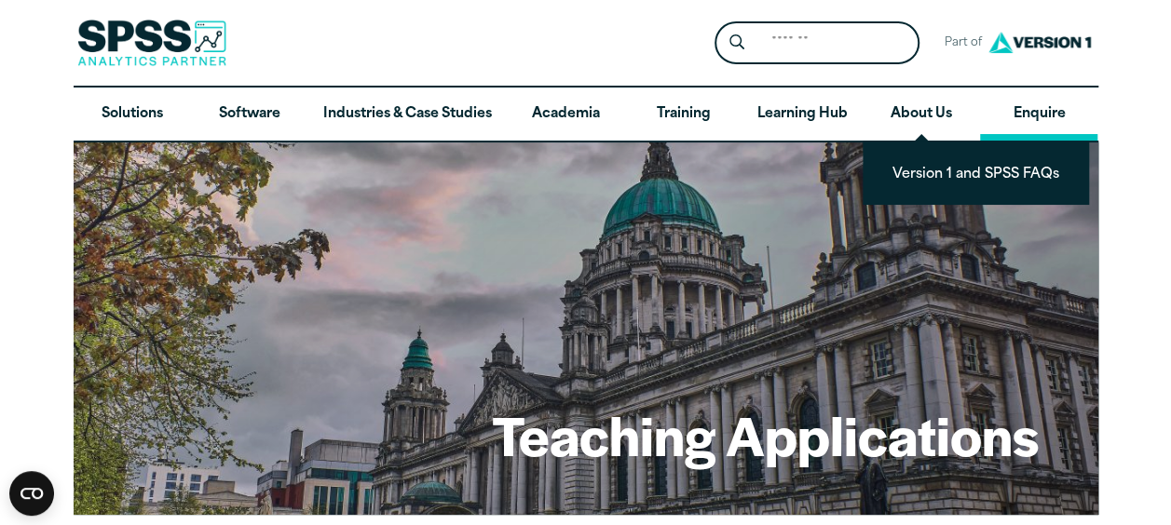
click at [1053, 115] on link "Enquire" at bounding box center [1038, 115] width 117 height 54
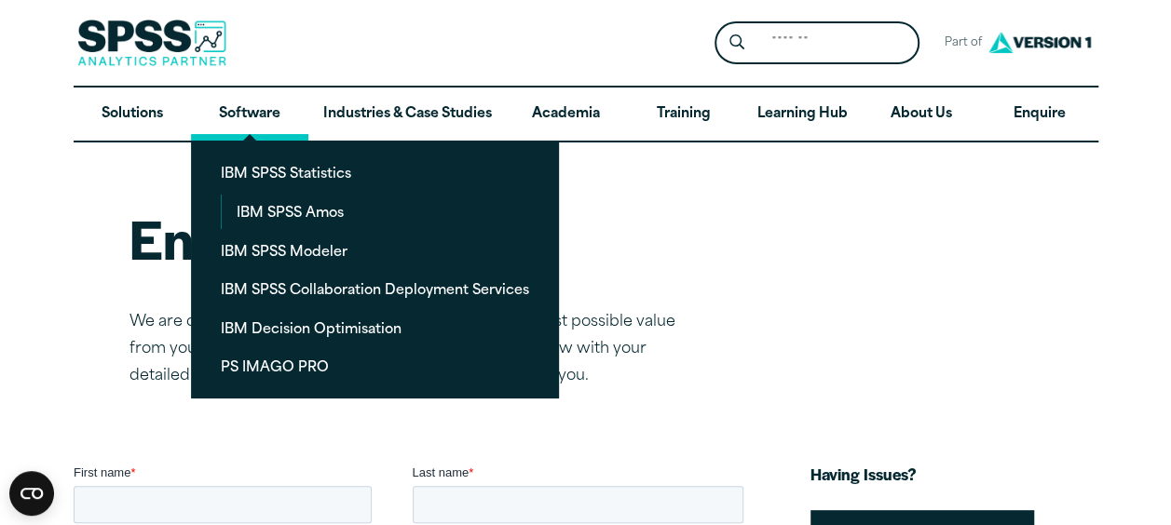
click at [240, 118] on link "Software" at bounding box center [249, 115] width 117 height 54
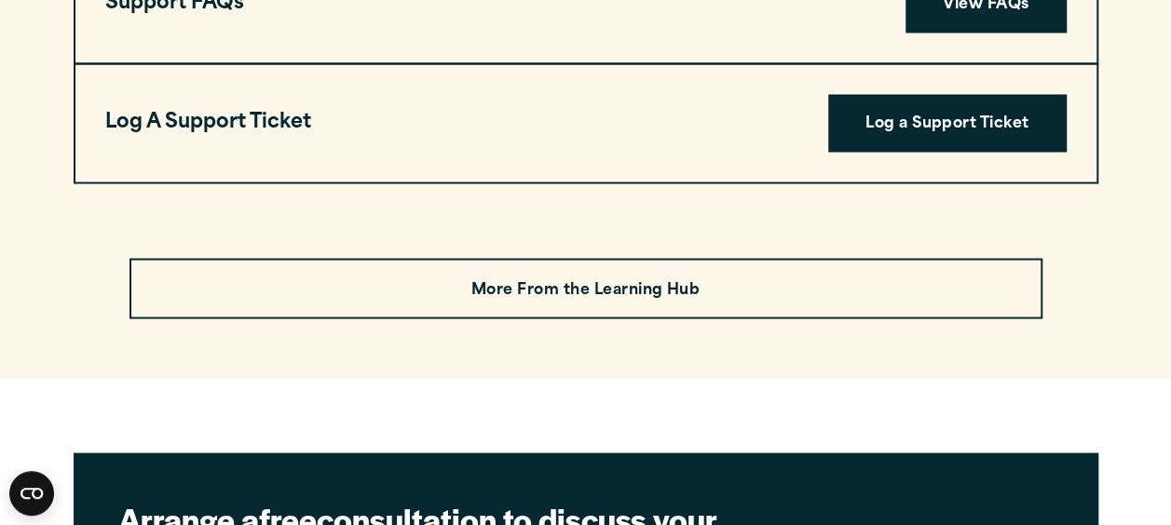
scroll to position [5122, 0]
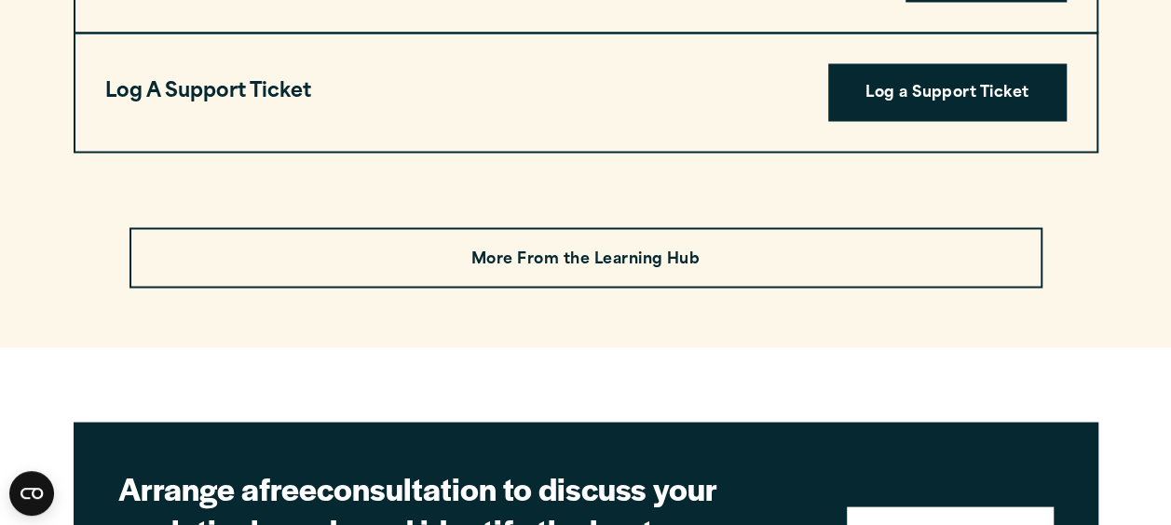
click at [713, 251] on link "More From the Learning Hub" at bounding box center [585, 257] width 913 height 61
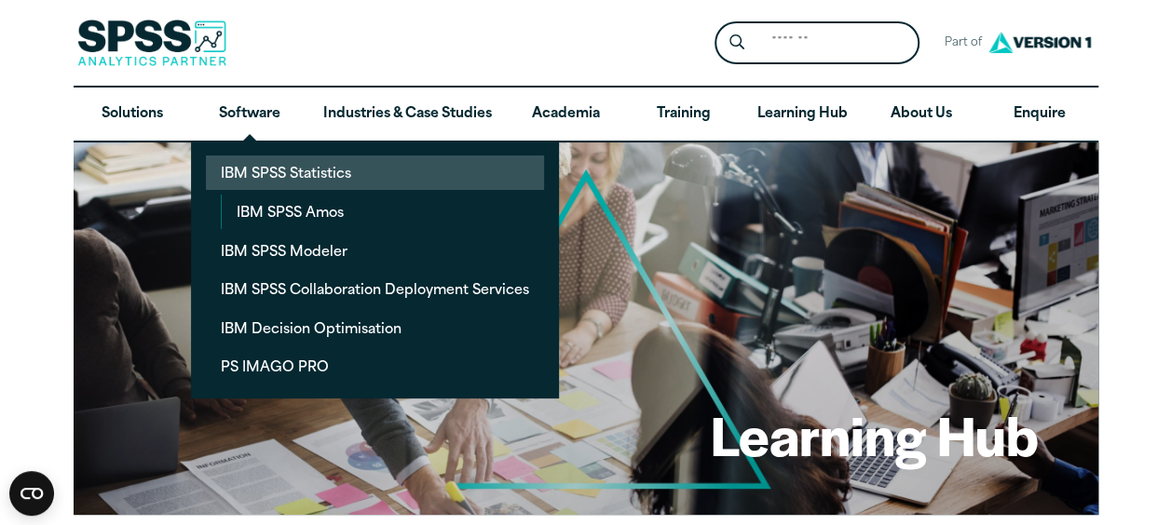
click at [281, 175] on link "IBM SPSS Statistics" at bounding box center [375, 173] width 338 height 34
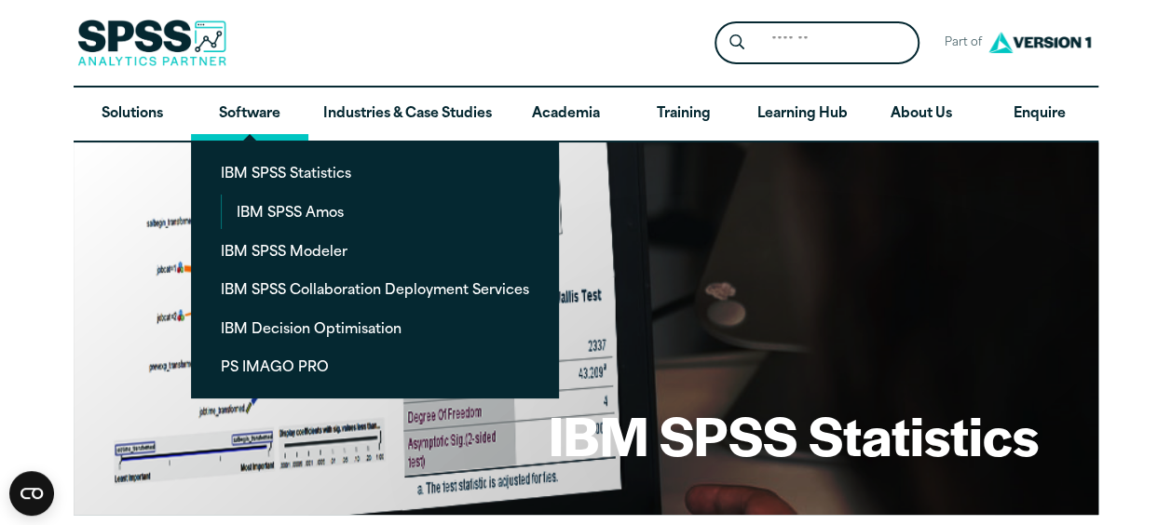
click at [253, 117] on link "Software" at bounding box center [249, 115] width 117 height 54
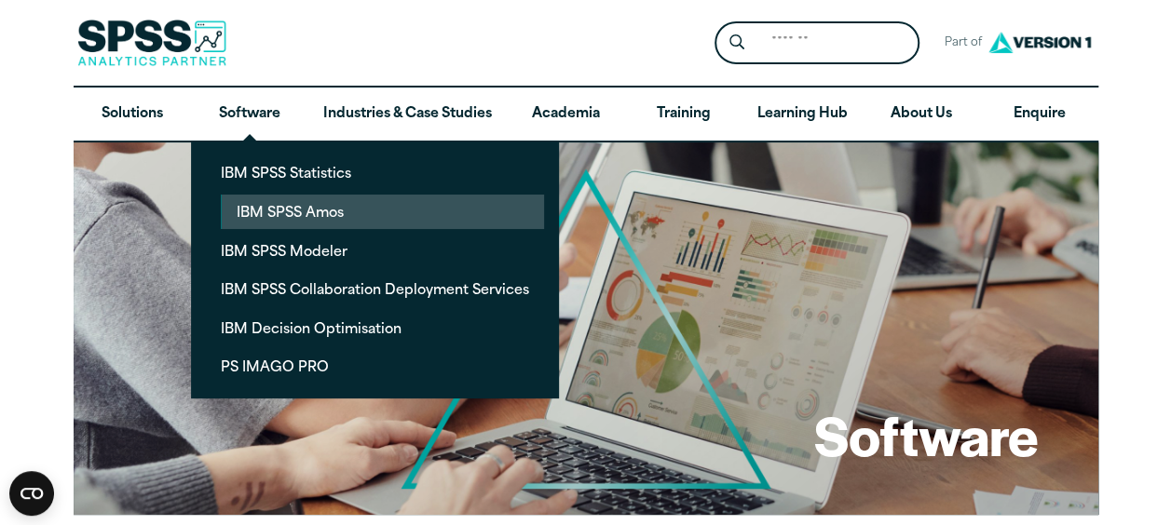
click at [279, 205] on link "IBM SPSS Amos" at bounding box center [383, 212] width 322 height 34
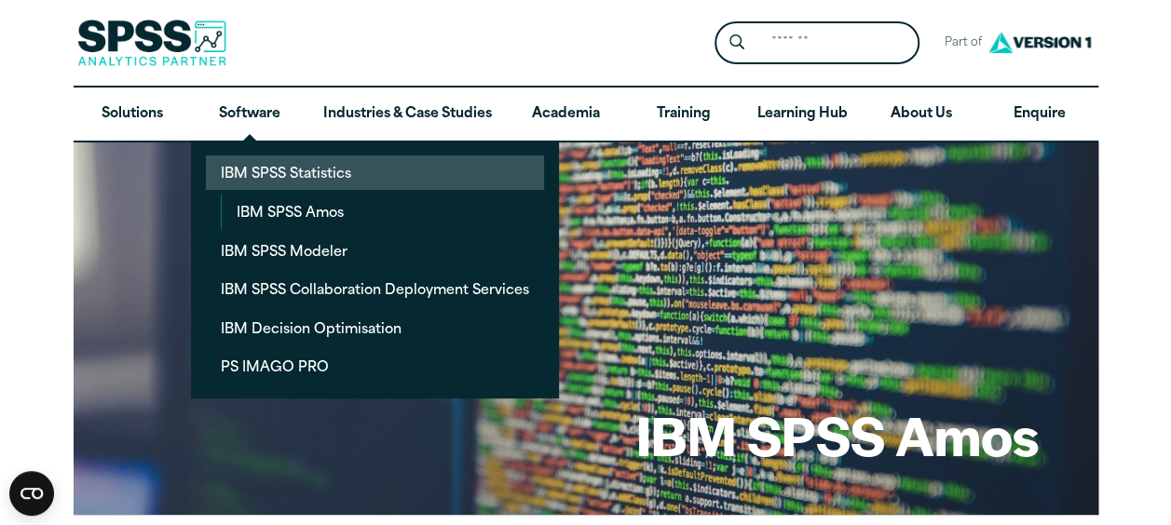
click at [246, 166] on link "IBM SPSS Statistics" at bounding box center [375, 173] width 338 height 34
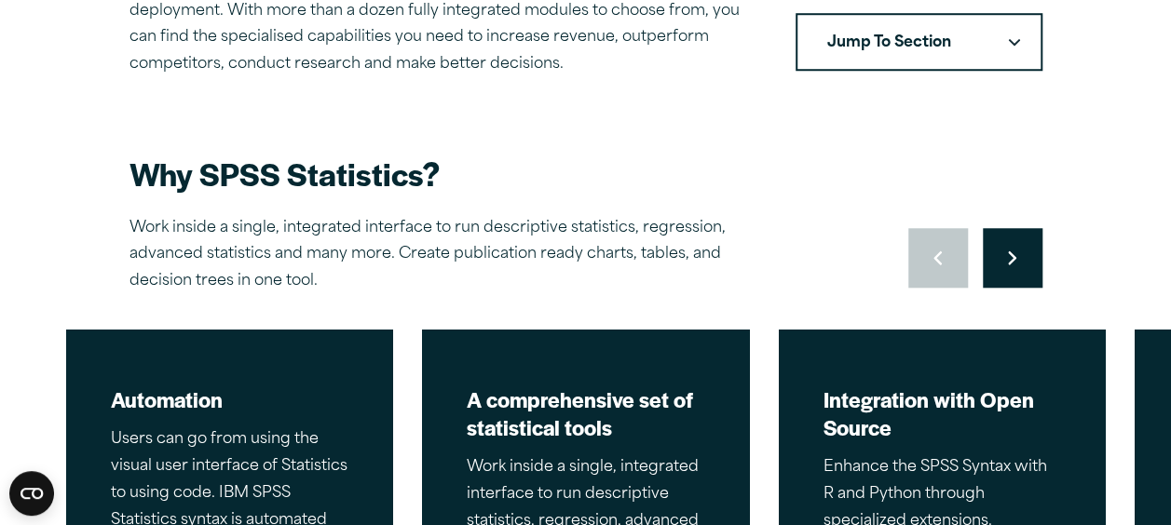
scroll to position [652, 0]
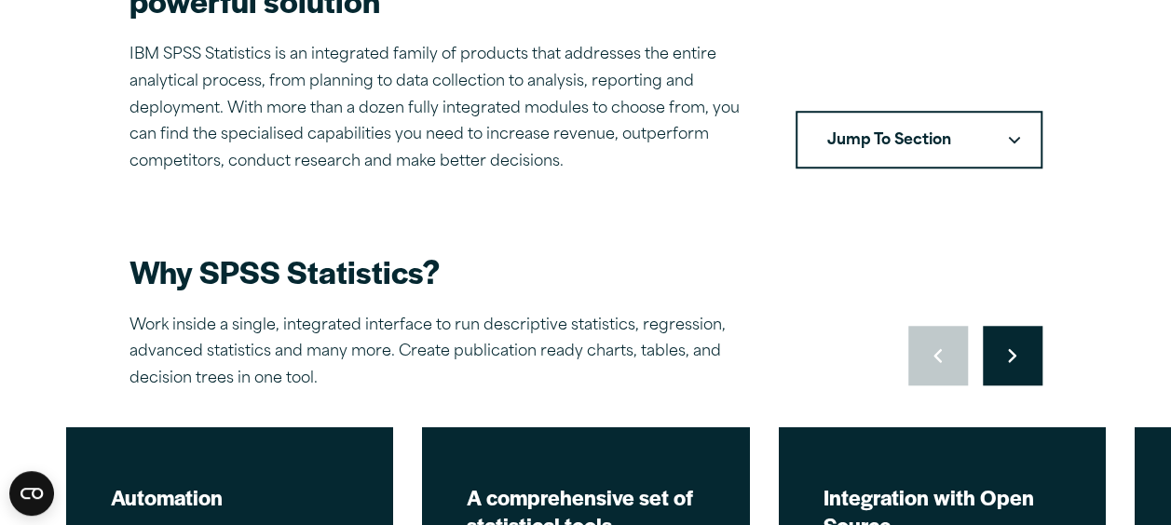
click at [1030, 139] on button "Jump To Section" at bounding box center [918, 140] width 247 height 58
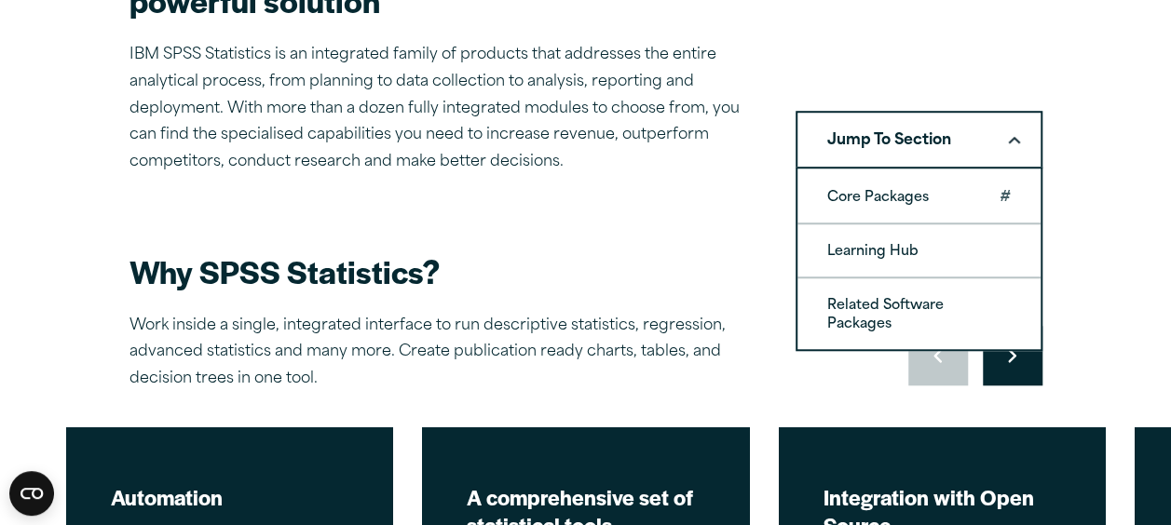
click at [907, 202] on link "Core Packages" at bounding box center [918, 196] width 243 height 52
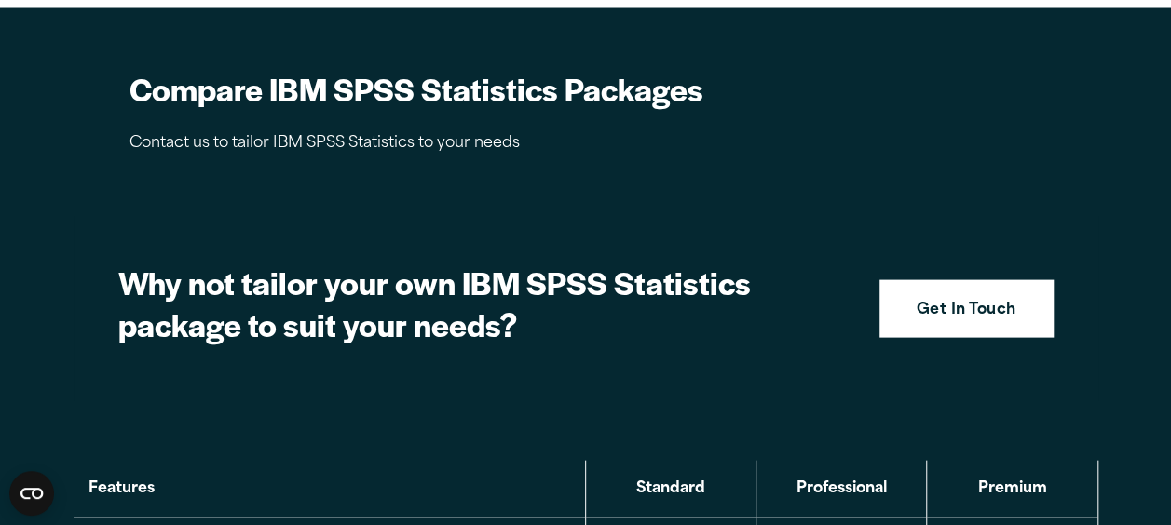
scroll to position [1870, 0]
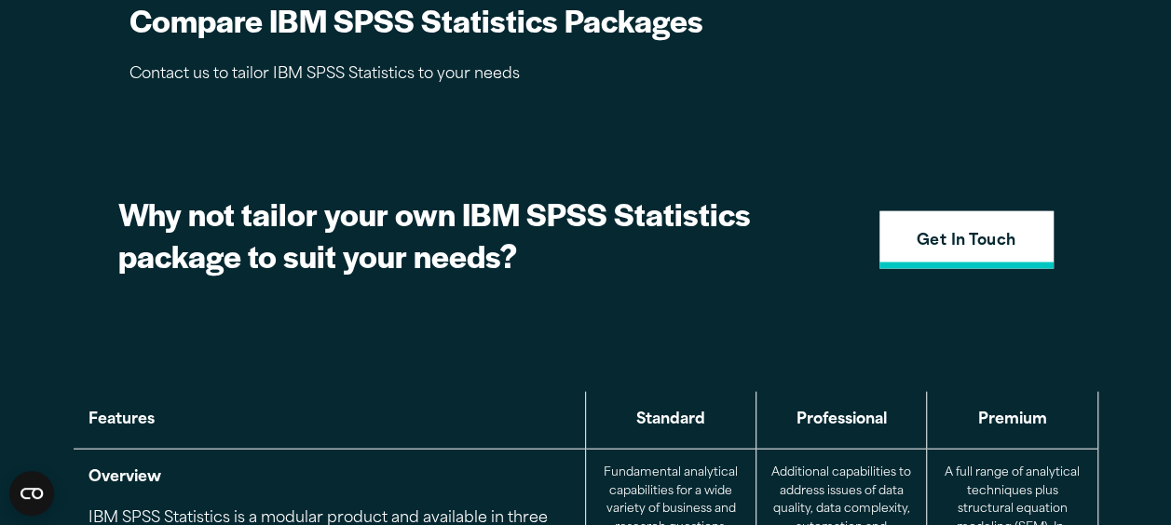
click at [947, 255] on link "Get In Touch" at bounding box center [966, 240] width 174 height 58
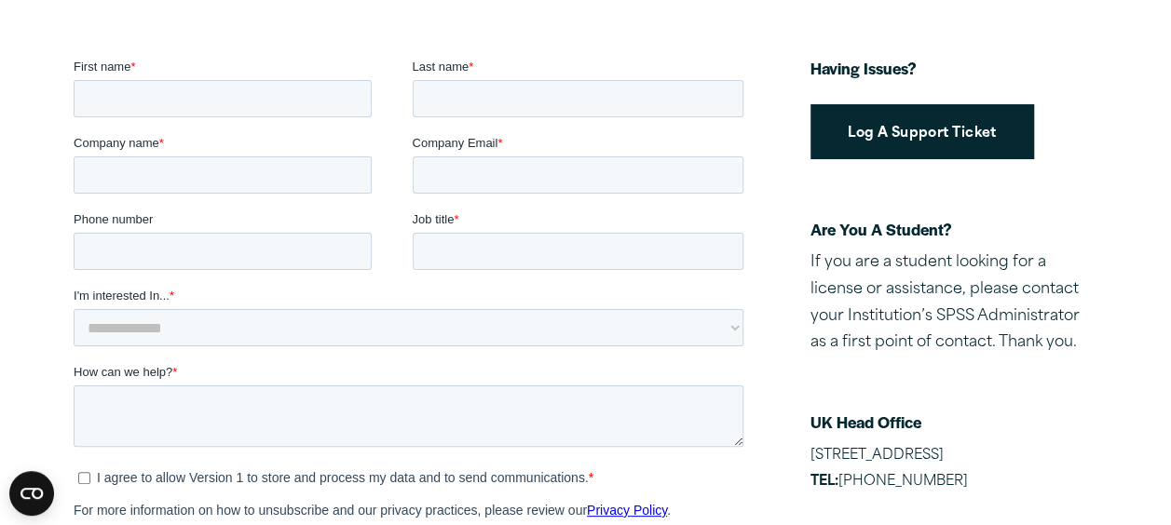
scroll to position [279, 0]
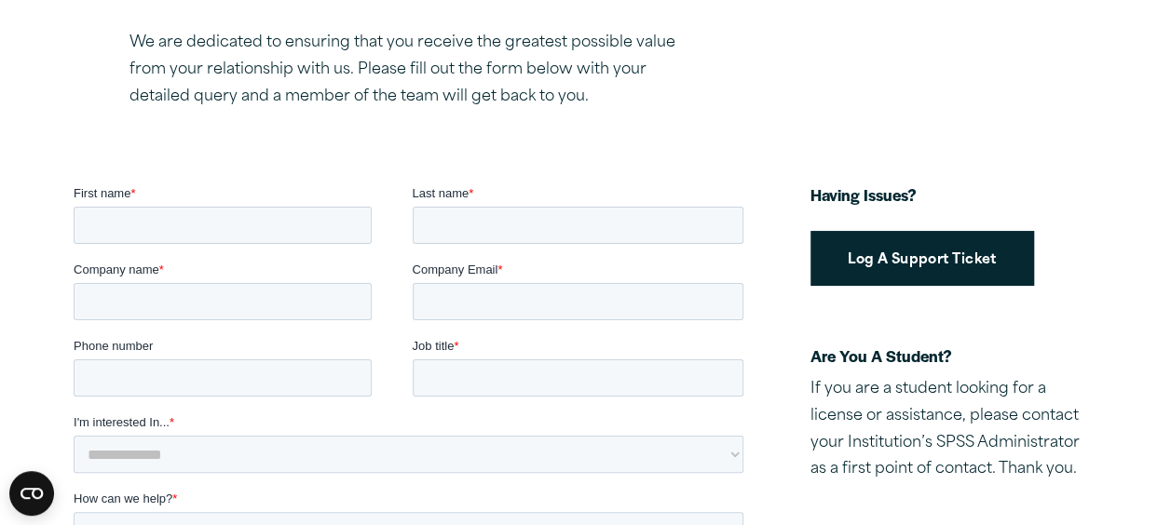
click at [197, 248] on fieldset "First name * Last name *" at bounding box center [411, 222] width 677 height 76
click at [199, 231] on input "First name *" at bounding box center [222, 225] width 298 height 37
type input "*****"
click at [480, 234] on input "Last name *" at bounding box center [578, 225] width 332 height 37
type input "**********"
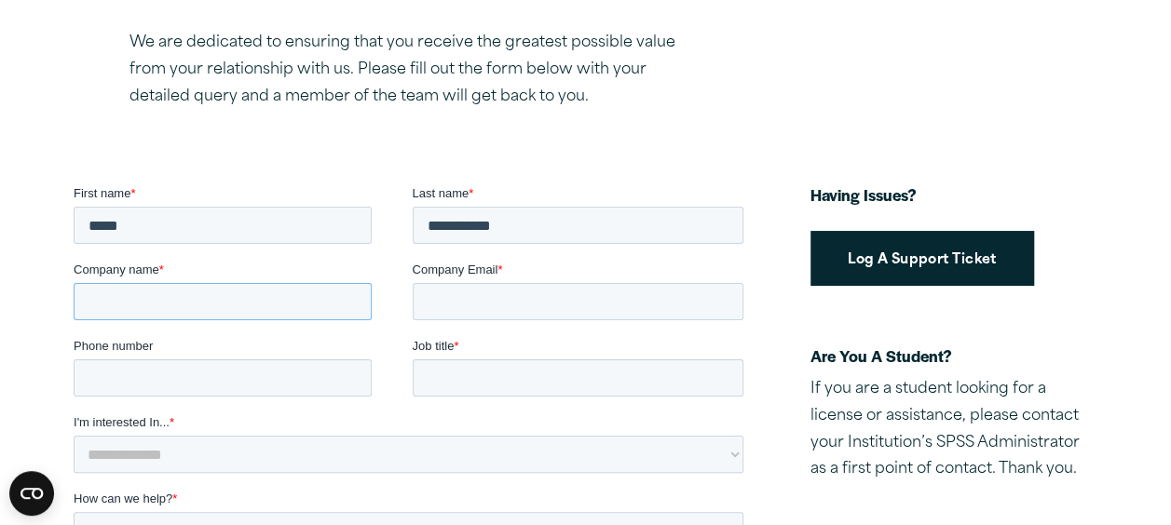
click at [239, 296] on input "Company name *" at bounding box center [222, 301] width 298 height 37
type input "**********"
drag, startPoint x: 526, startPoint y: 293, endPoint x: 526, endPoint y: 314, distance: 20.5
click at [526, 293] on input "Company Email *" at bounding box center [578, 301] width 332 height 37
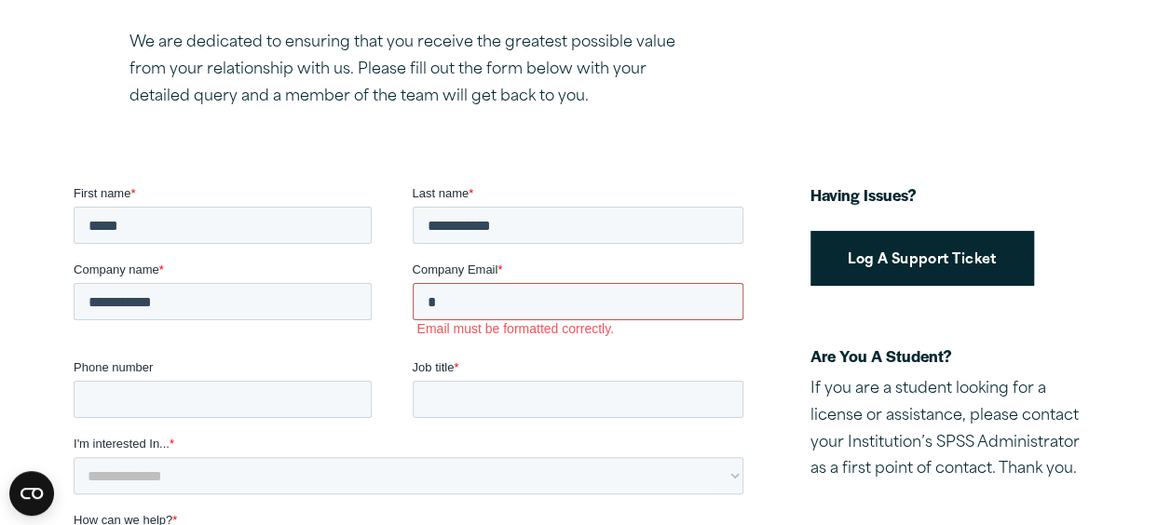
type input "**********"
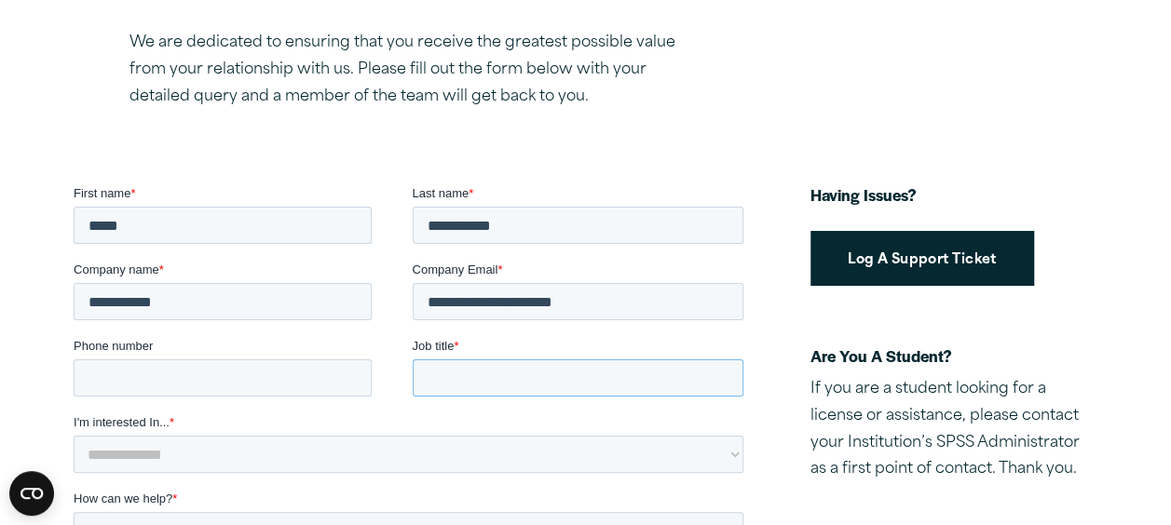
click at [421, 384] on input "Job title *" at bounding box center [578, 377] width 332 height 37
type input "********"
click at [308, 468] on select "**********" at bounding box center [408, 454] width 670 height 37
select select "*********"
click at [73, 436] on select "**********" at bounding box center [408, 454] width 670 height 37
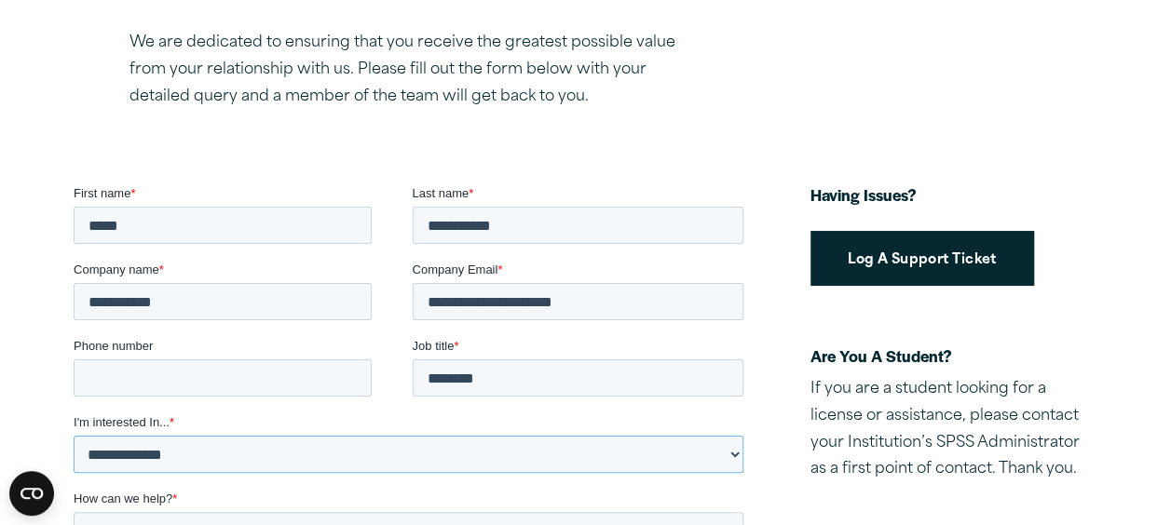
scroll to position [559, 0]
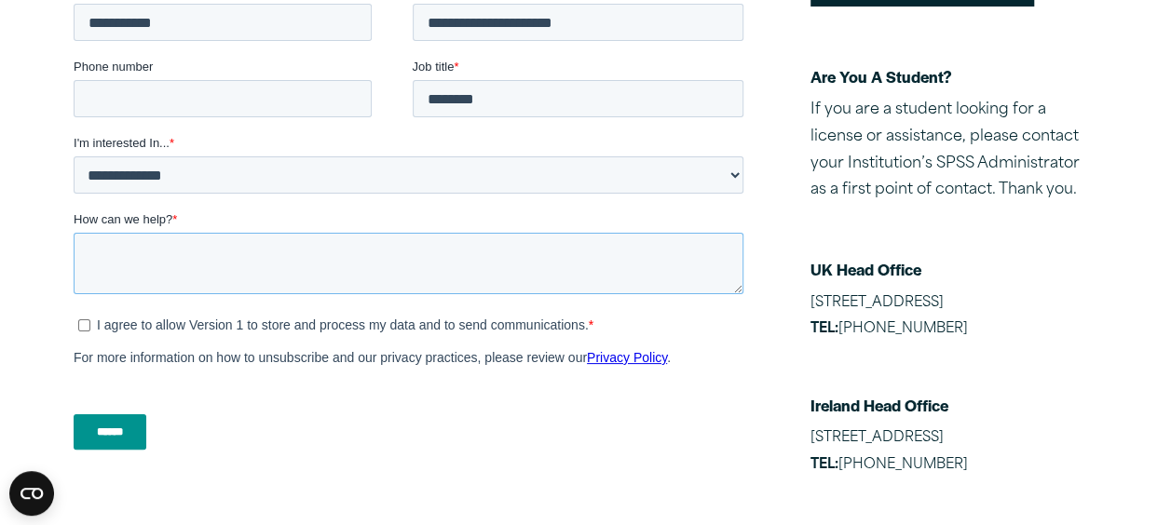
click at [204, 262] on textarea "How can we help? *" at bounding box center [408, 264] width 670 height 61
type textarea "*"
type textarea "********"
click at [87, 332] on label "I agree to allow Version 1 to store and process my data and to send communicati…" at bounding box center [409, 325] width 665 height 17
click at [100, 425] on input "******" at bounding box center [109, 431] width 73 height 35
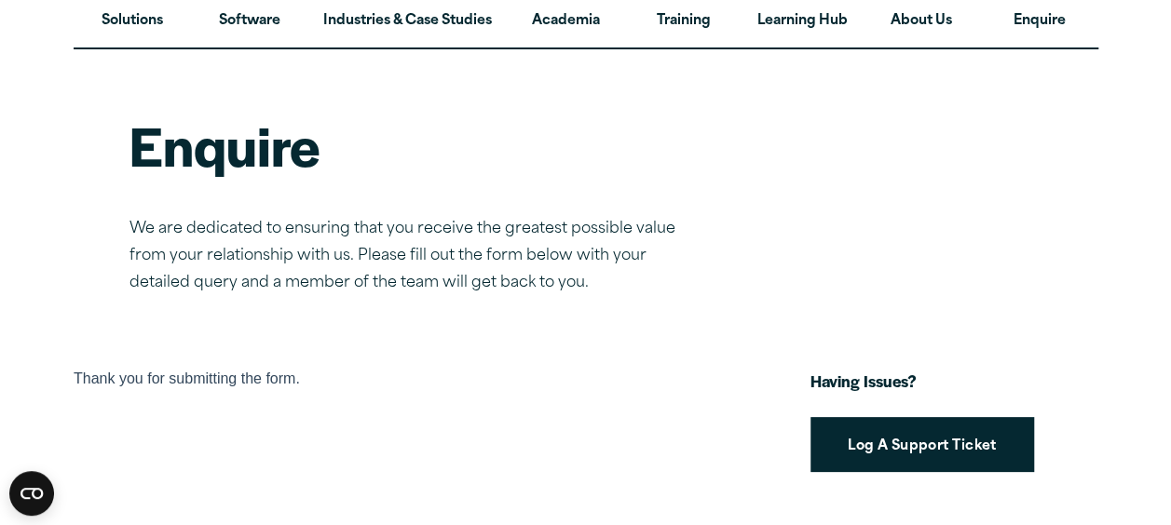
scroll to position [0, 0]
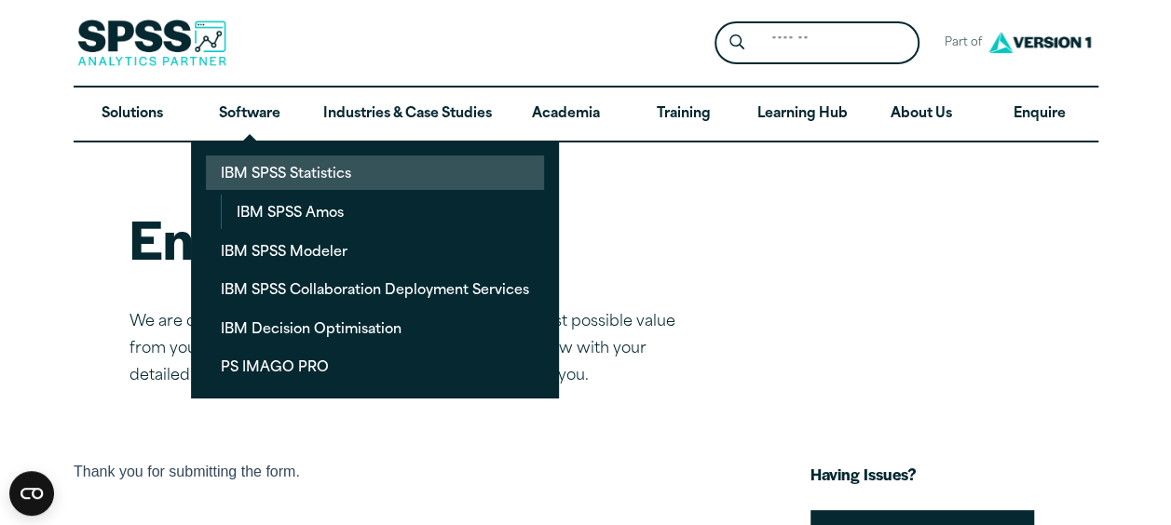
click at [278, 165] on link "IBM SPSS Statistics" at bounding box center [375, 173] width 338 height 34
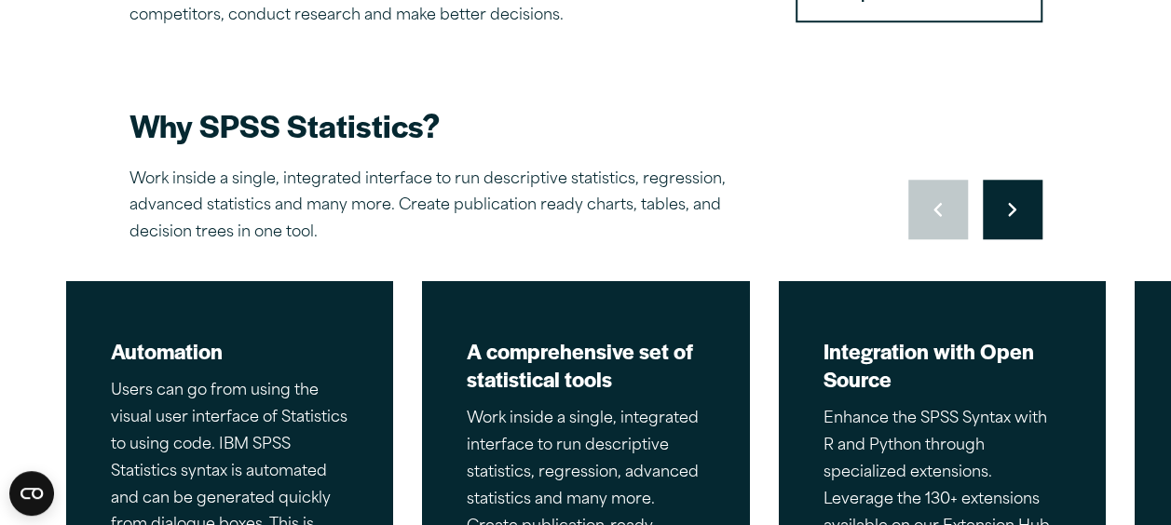
scroll to position [838, 0]
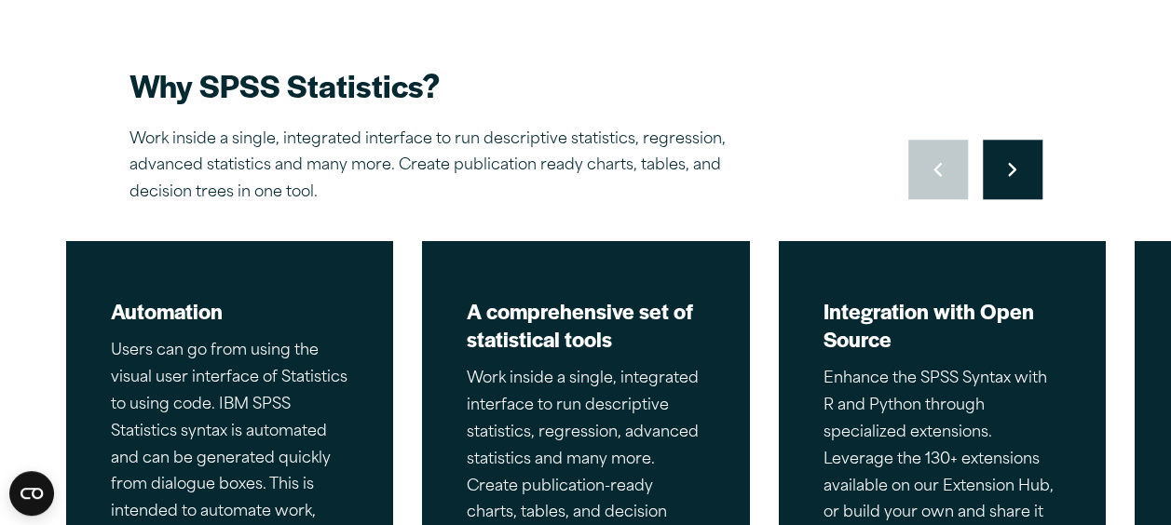
click at [1021, 182] on button "Move to next slide" at bounding box center [1012, 170] width 60 height 60
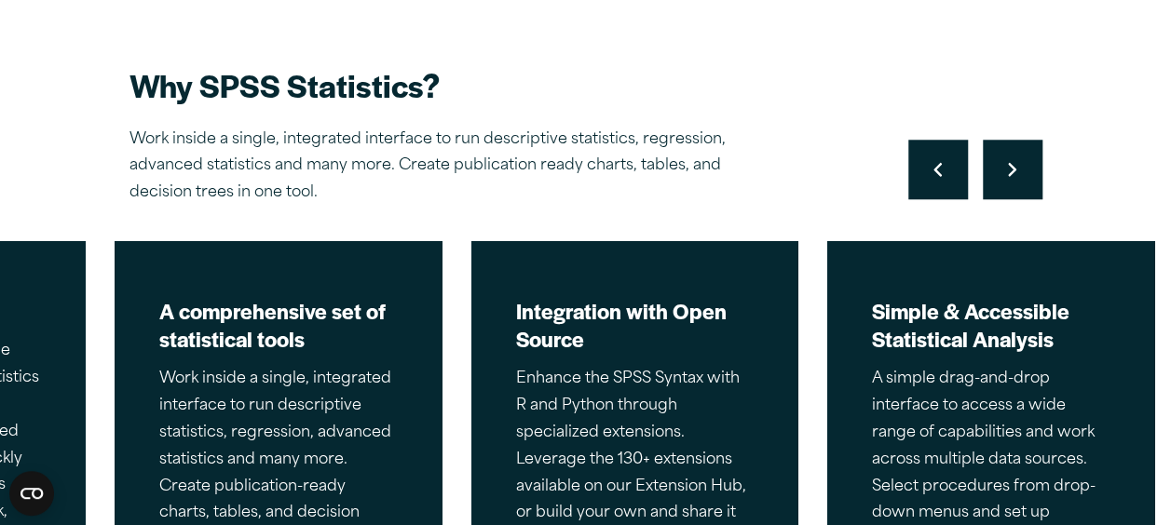
click at [1021, 182] on button "Move to next slide" at bounding box center [1012, 170] width 60 height 60
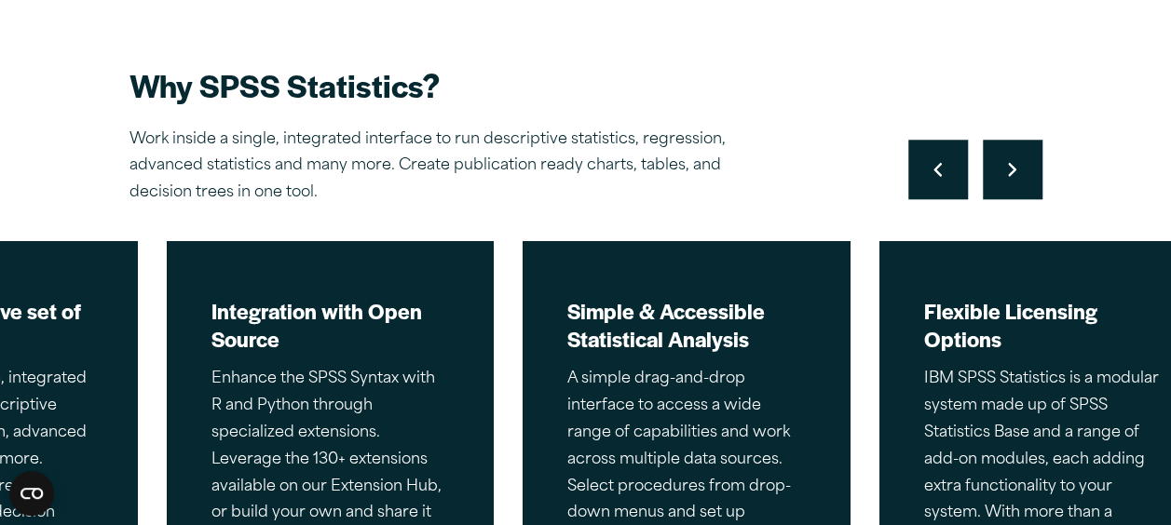
click at [1021, 182] on button "Move to next slide" at bounding box center [1012, 170] width 60 height 60
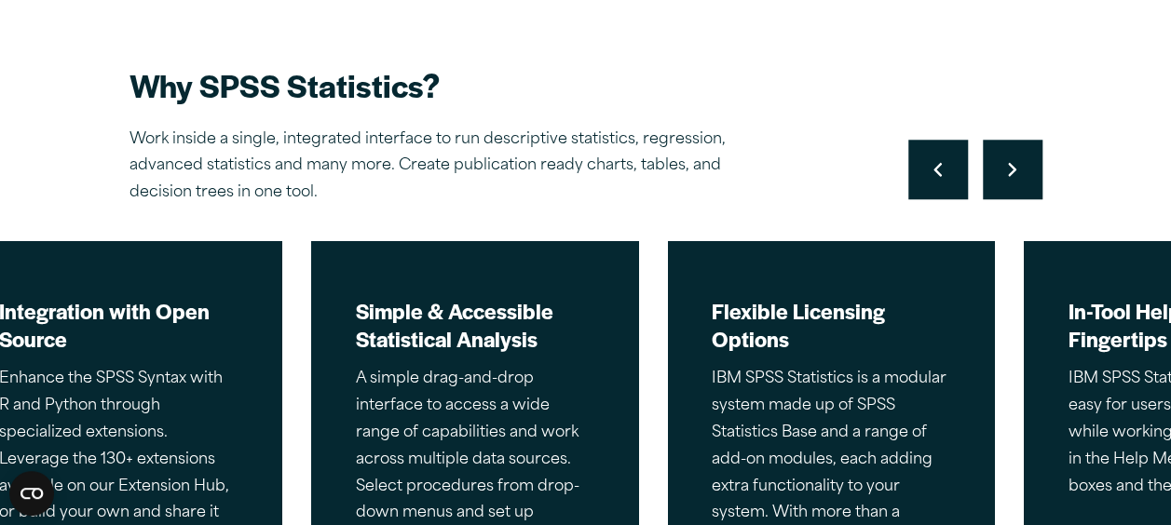
click at [1021, 182] on button "Move to next slide" at bounding box center [1012, 170] width 60 height 60
click at [1018, 183] on div "Move to previous slide Move to next slide" at bounding box center [975, 170] width 134 height 60
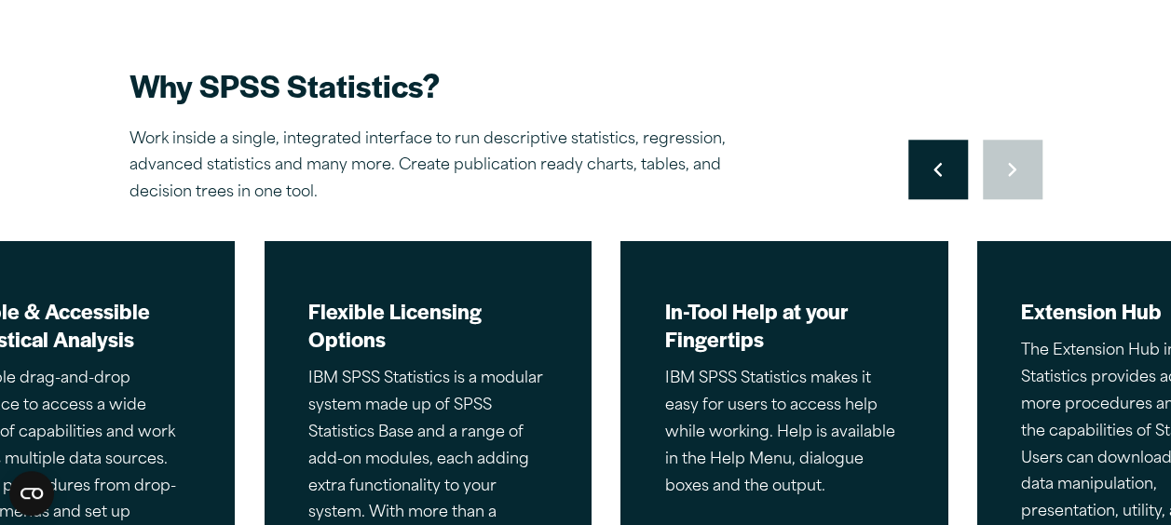
click at [1018, 183] on div "Move to previous slide Move to next slide" at bounding box center [975, 170] width 134 height 60
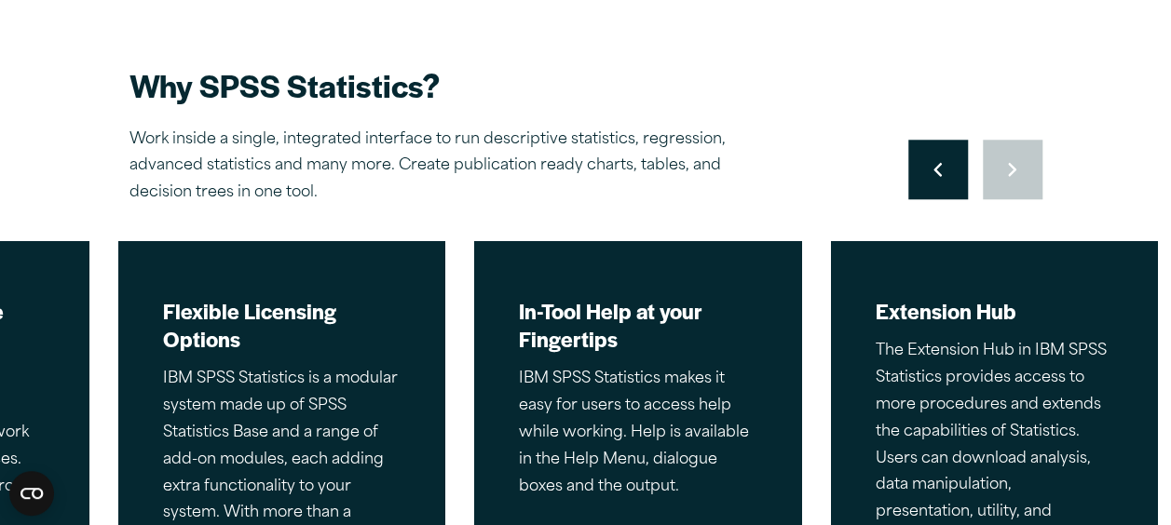
click at [1018, 183] on div "Move to previous slide Move to next slide" at bounding box center [975, 170] width 134 height 60
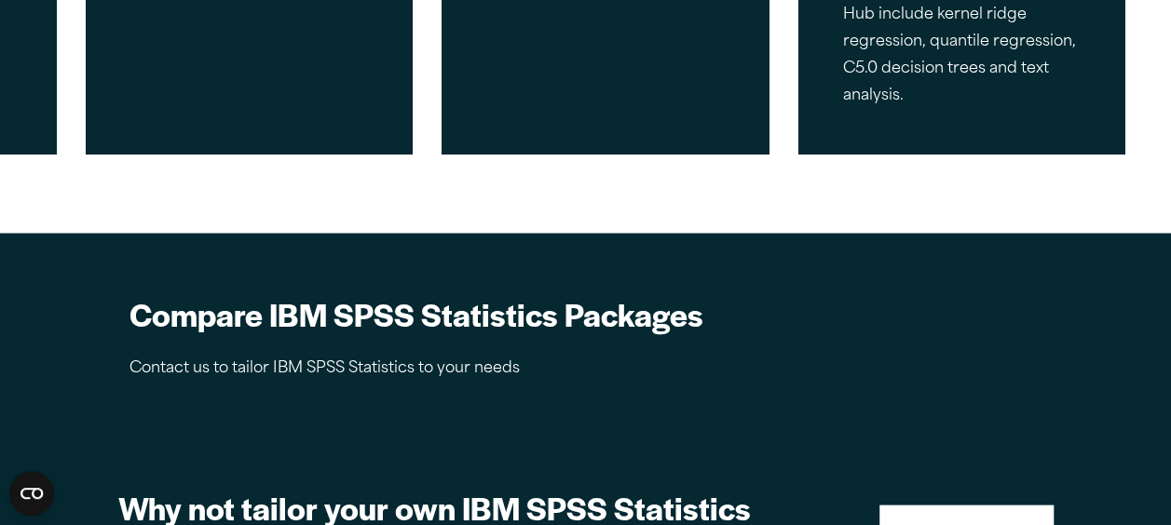
scroll to position [1769, 0]
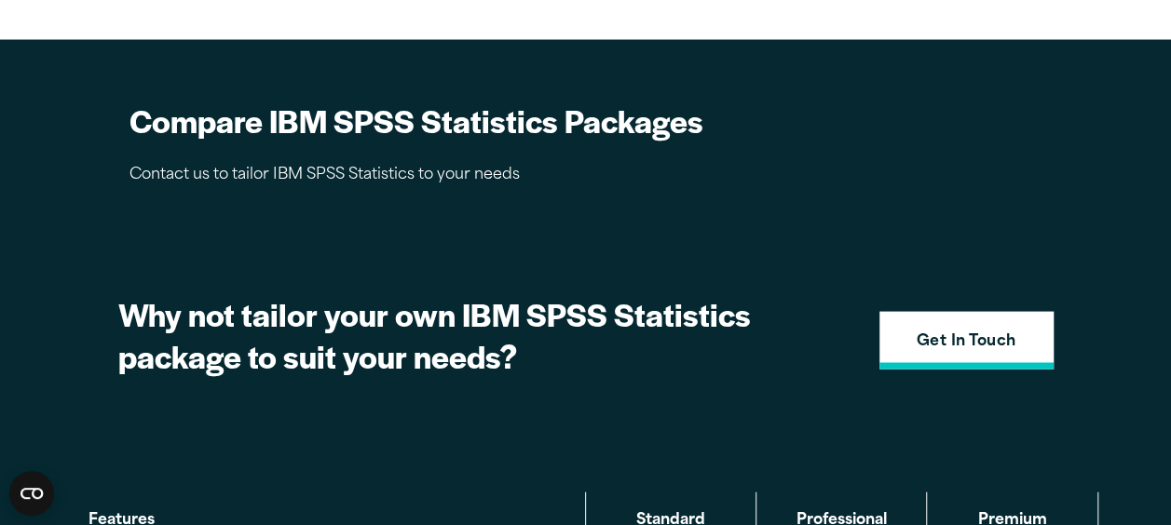
click at [894, 337] on link "Get In Touch" at bounding box center [966, 341] width 174 height 58
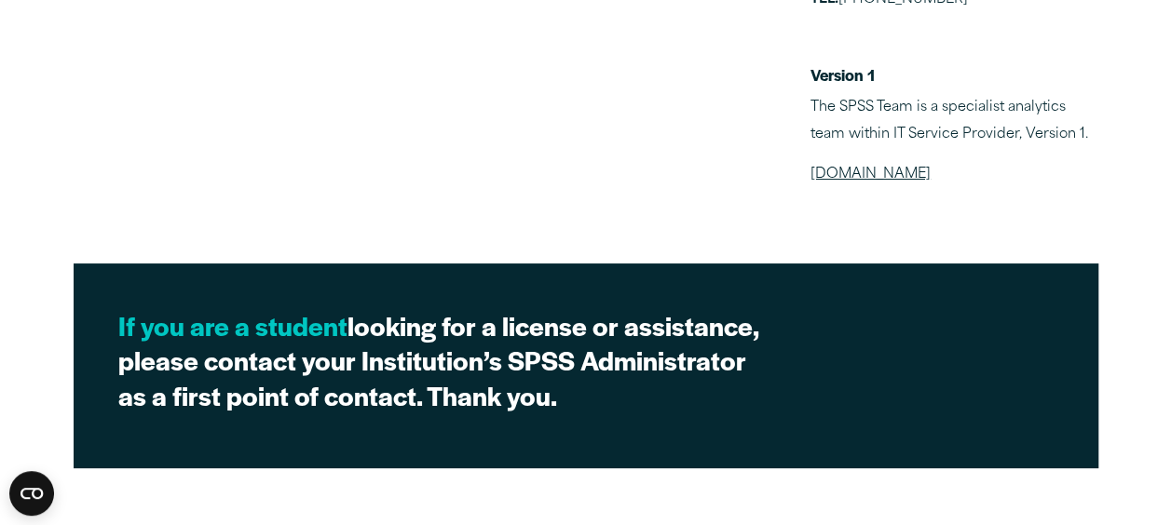
scroll to position [1497, 0]
